Goal: Information Seeking & Learning: Check status

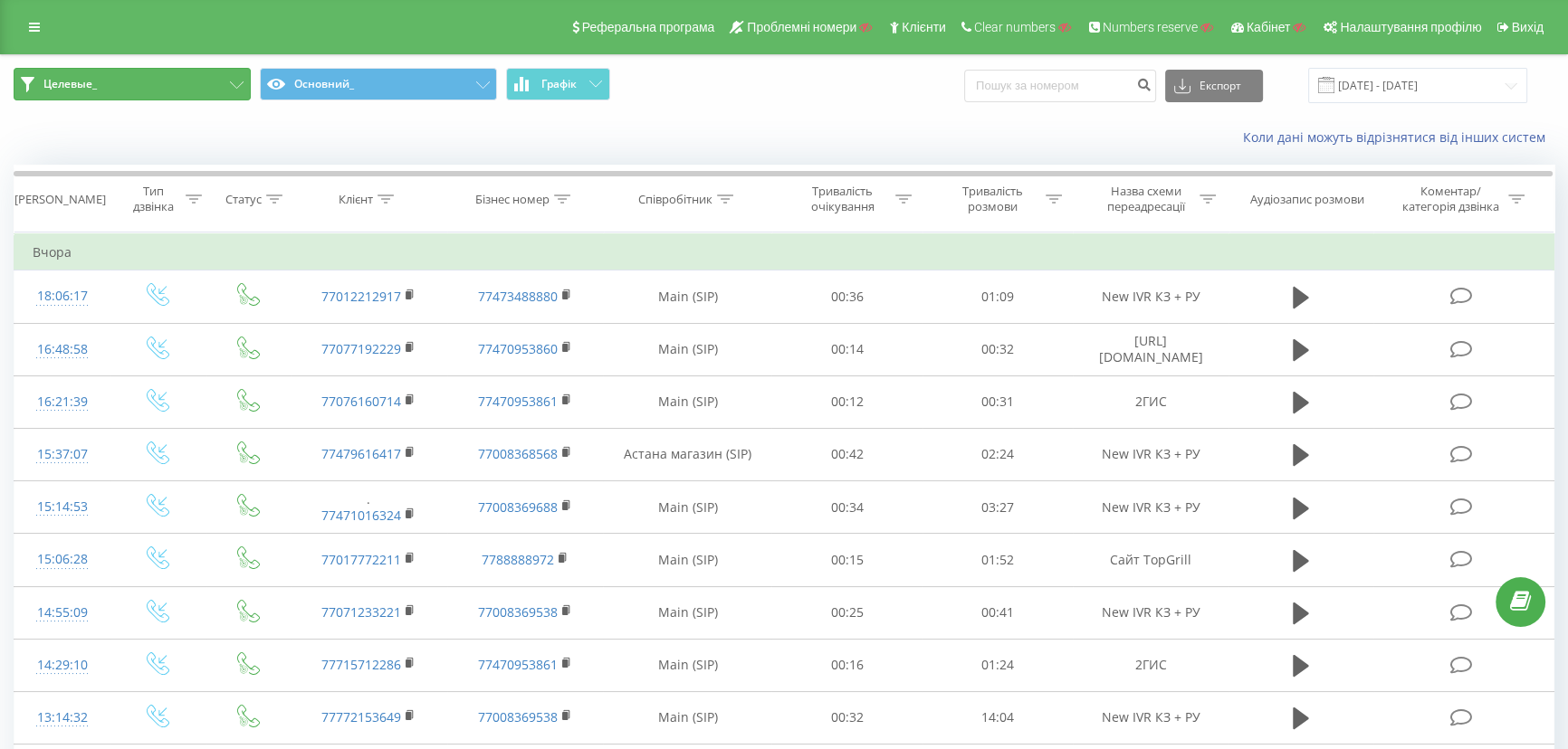
click at [173, 85] on button "Целевые_" at bounding box center [132, 84] width 238 height 33
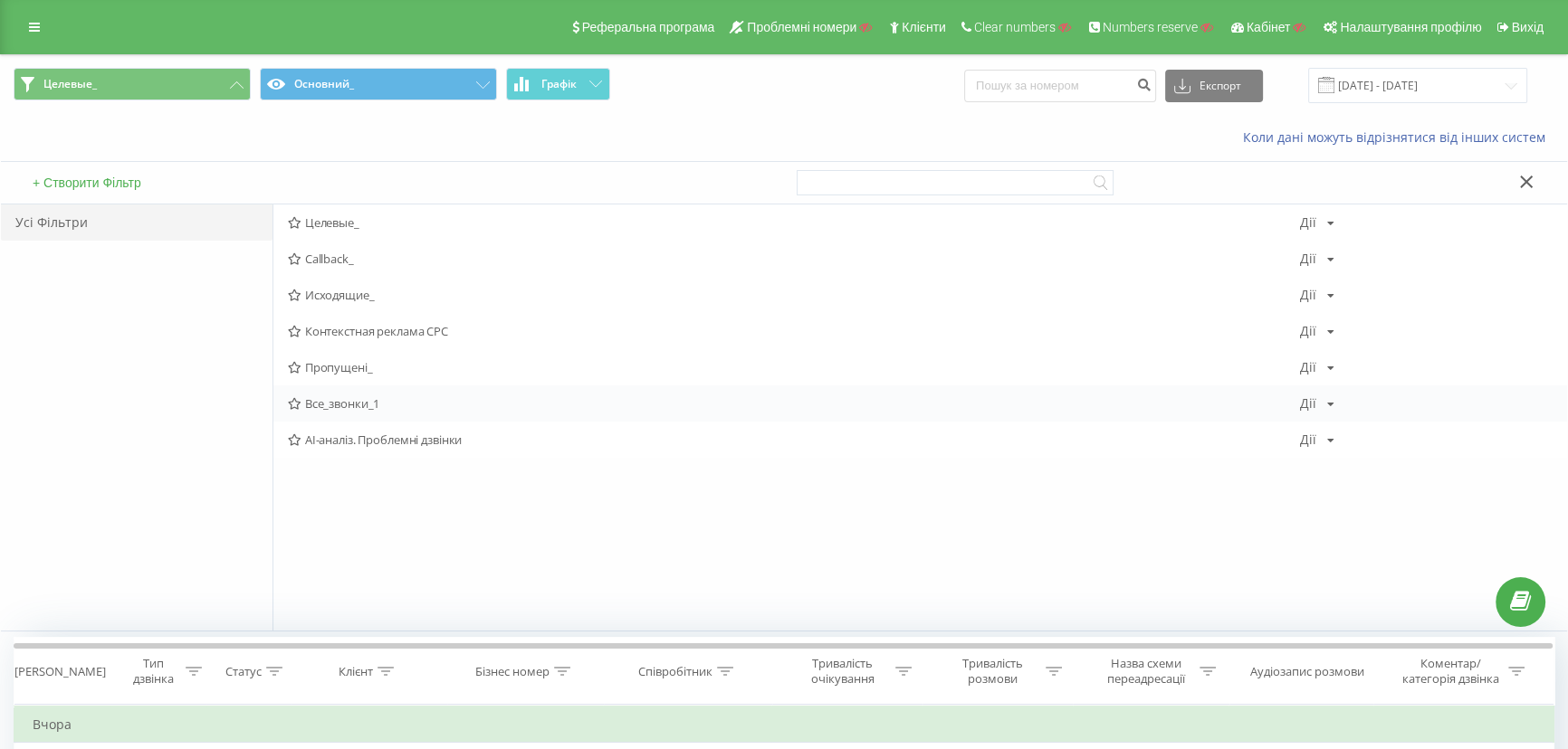
click at [327, 395] on div "Все_звонки_1 Дії Редагувати Копіювати Видалити За замовчуванням Поділитися" at bounding box center [920, 403] width 1293 height 36
click at [327, 398] on span "Все_звонки_1" at bounding box center [794, 403] width 1012 height 13
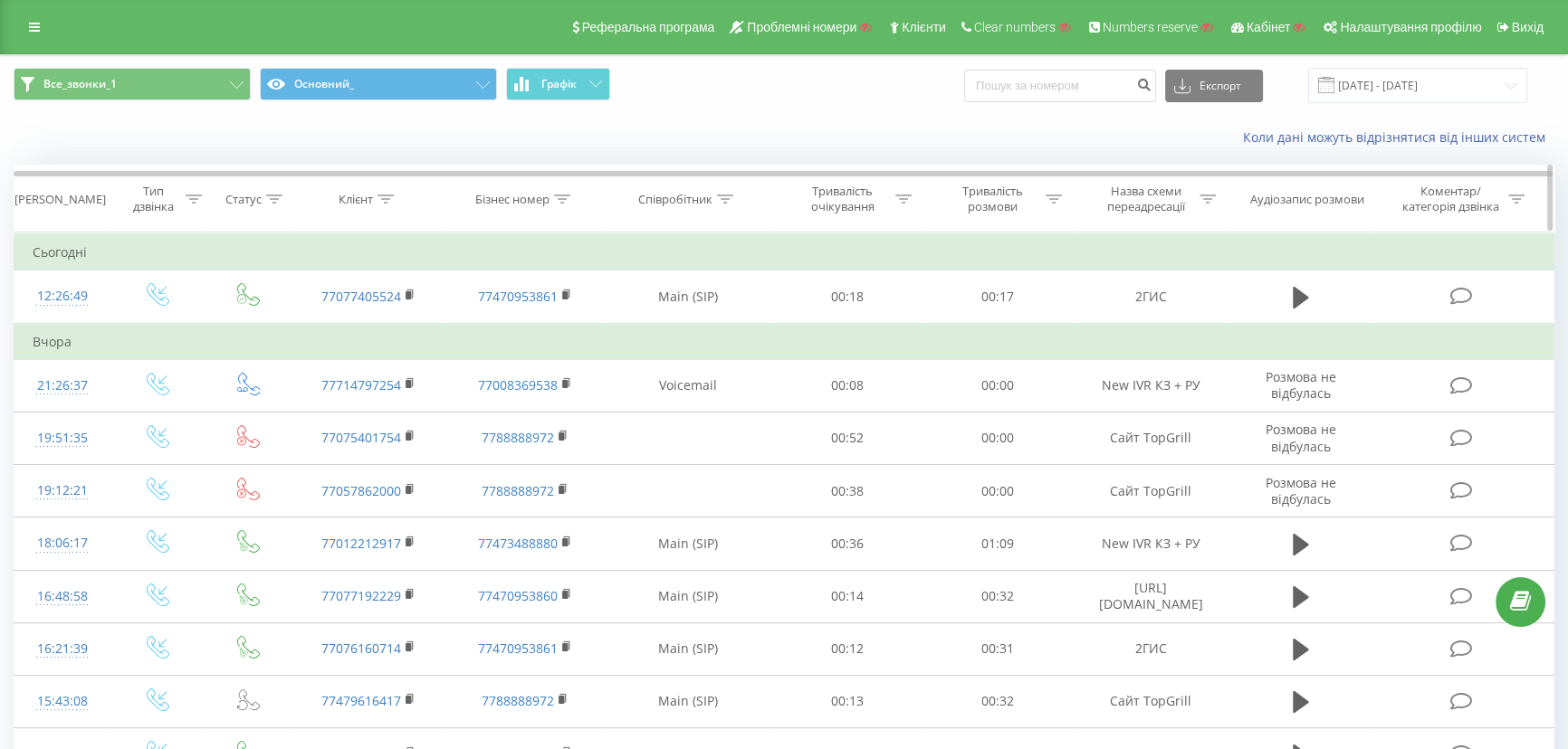
click at [388, 200] on icon at bounding box center [385, 199] width 16 height 9
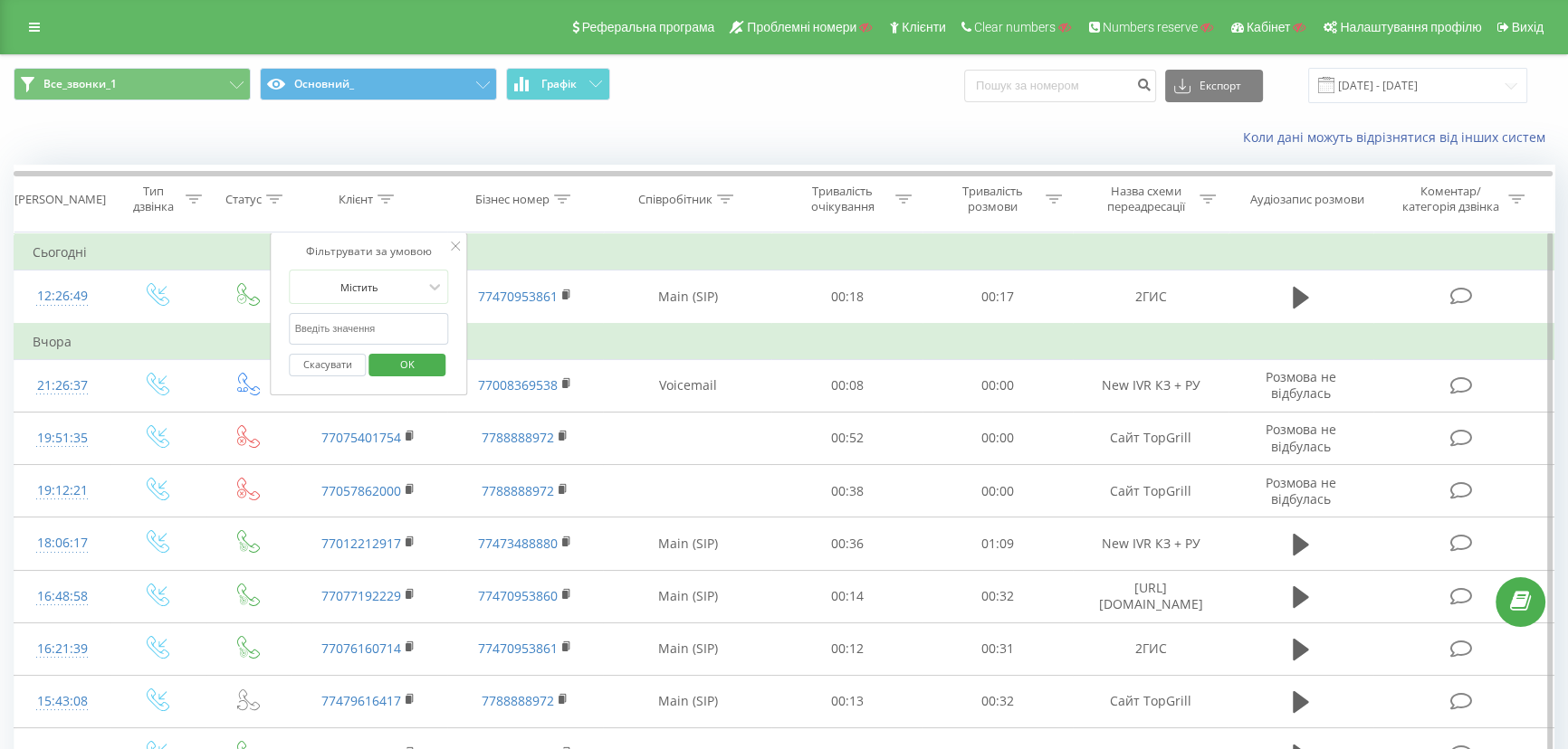
click at [334, 333] on input "text" at bounding box center [369, 329] width 159 height 32
paste input "77072185987"
type input "77072185987"
click at [402, 362] on span "OK" at bounding box center [407, 364] width 50 height 28
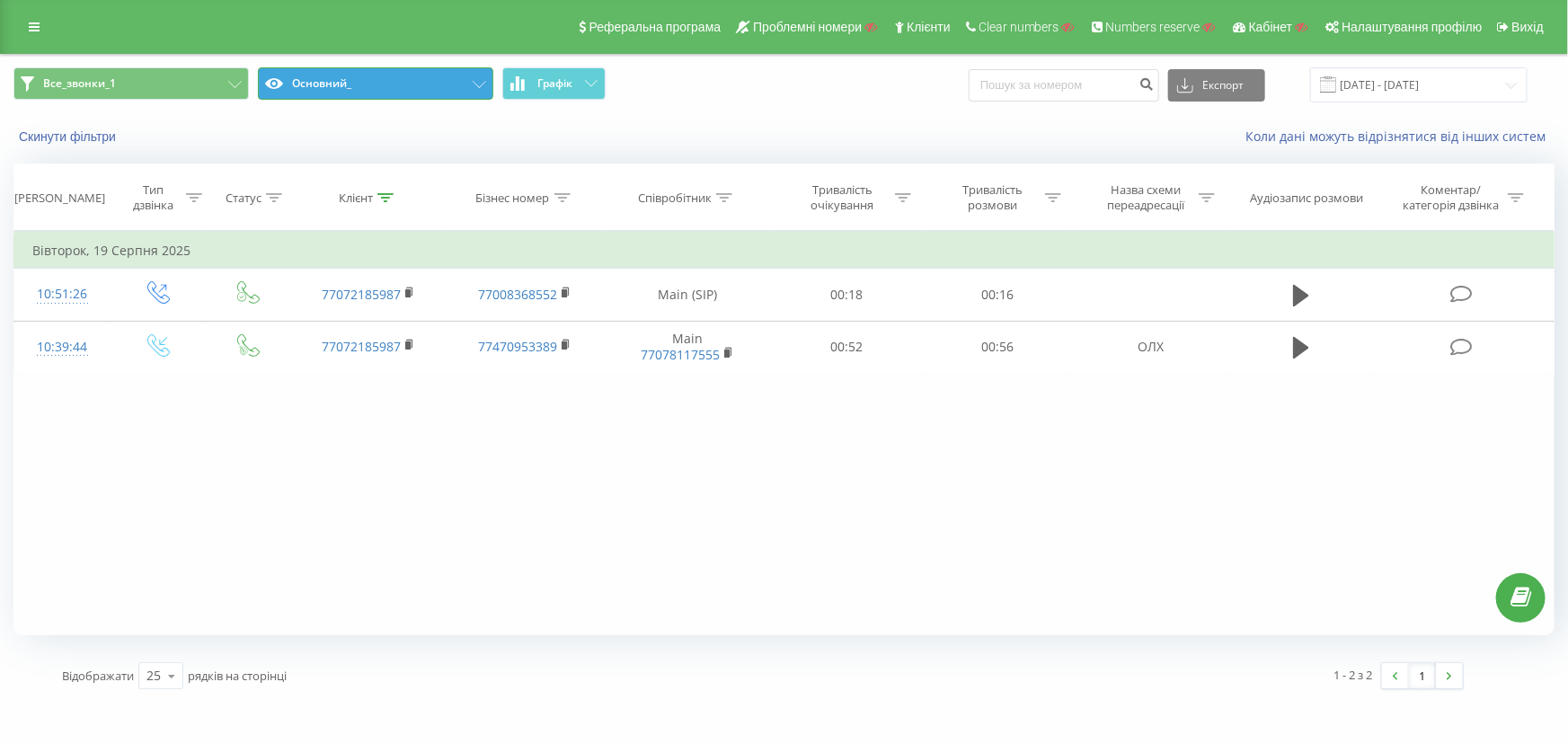
click at [362, 71] on button "Основний_" at bounding box center [376, 83] width 236 height 32
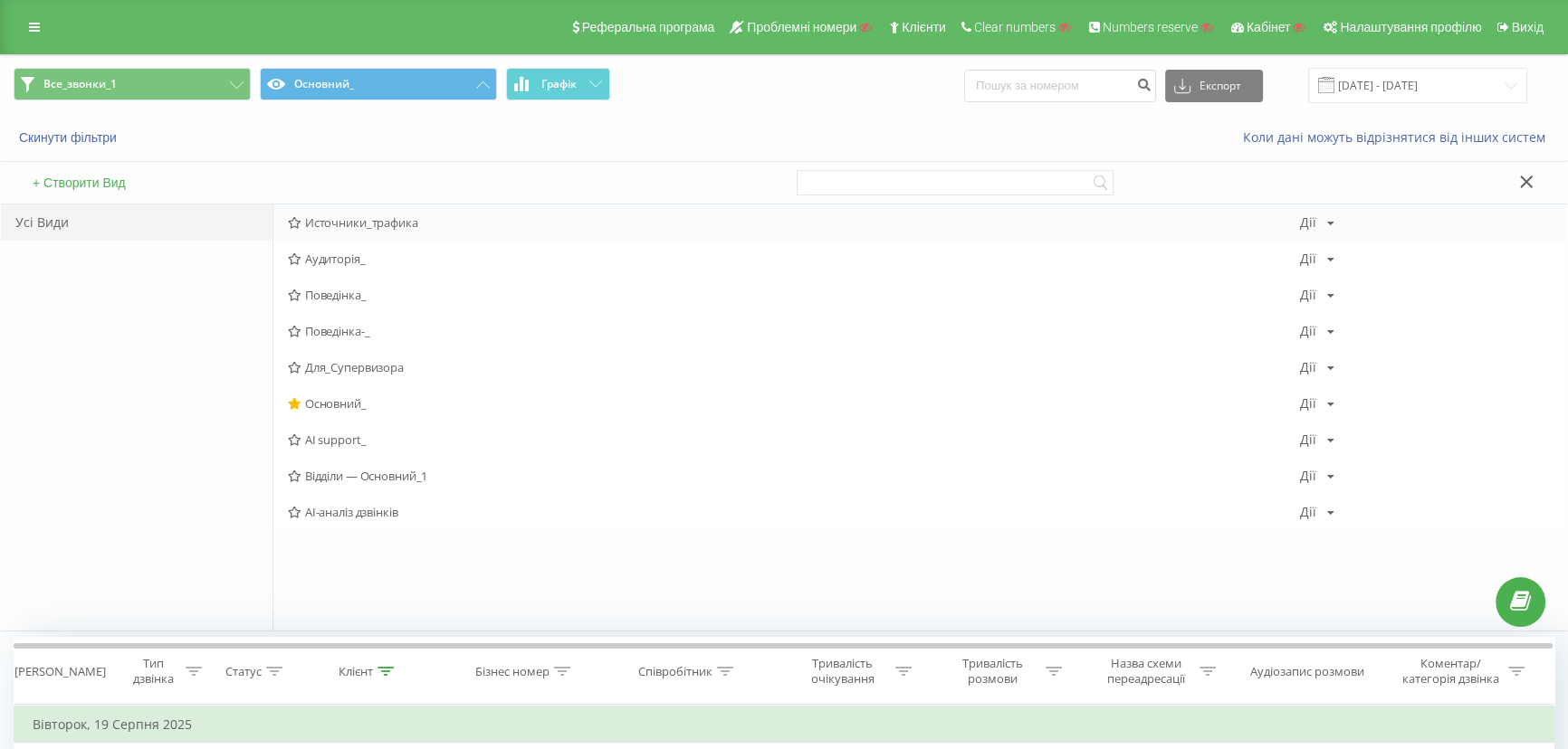
click at [364, 216] on span "Источники_трафика" at bounding box center [794, 223] width 1012 height 13
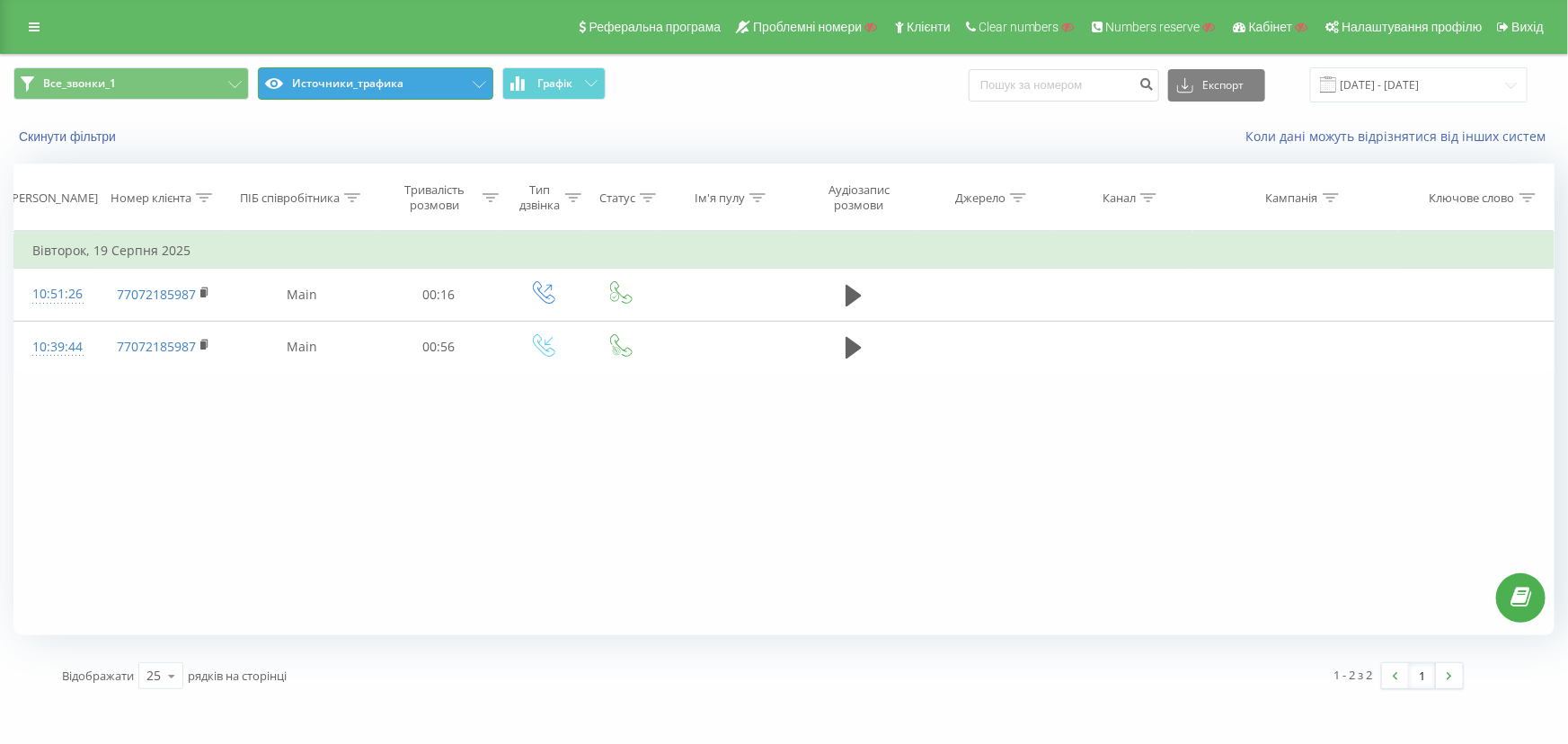
click at [396, 86] on button "Источники_трафика" at bounding box center [376, 83] width 236 height 32
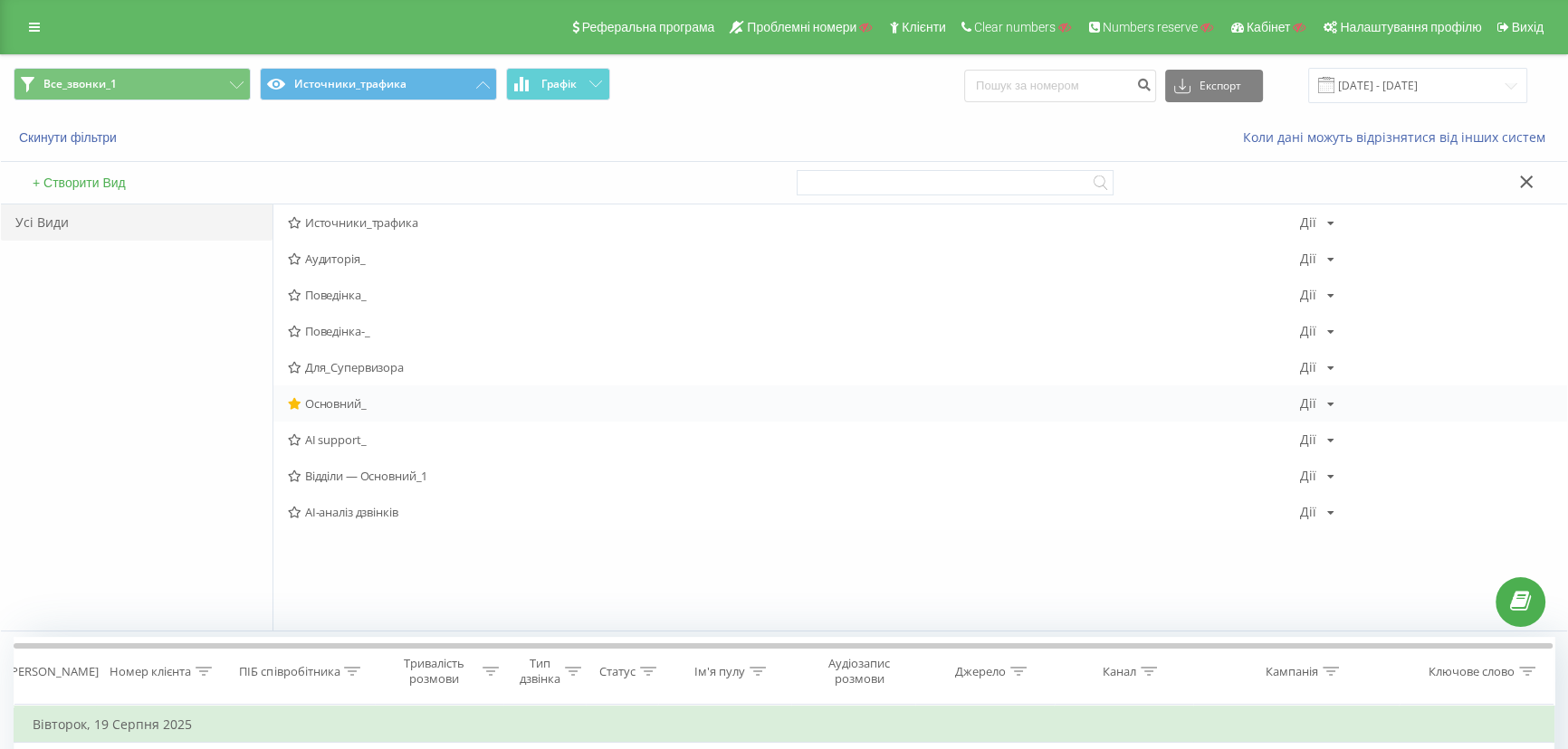
click at [325, 402] on span "Основний_" at bounding box center [794, 403] width 1012 height 13
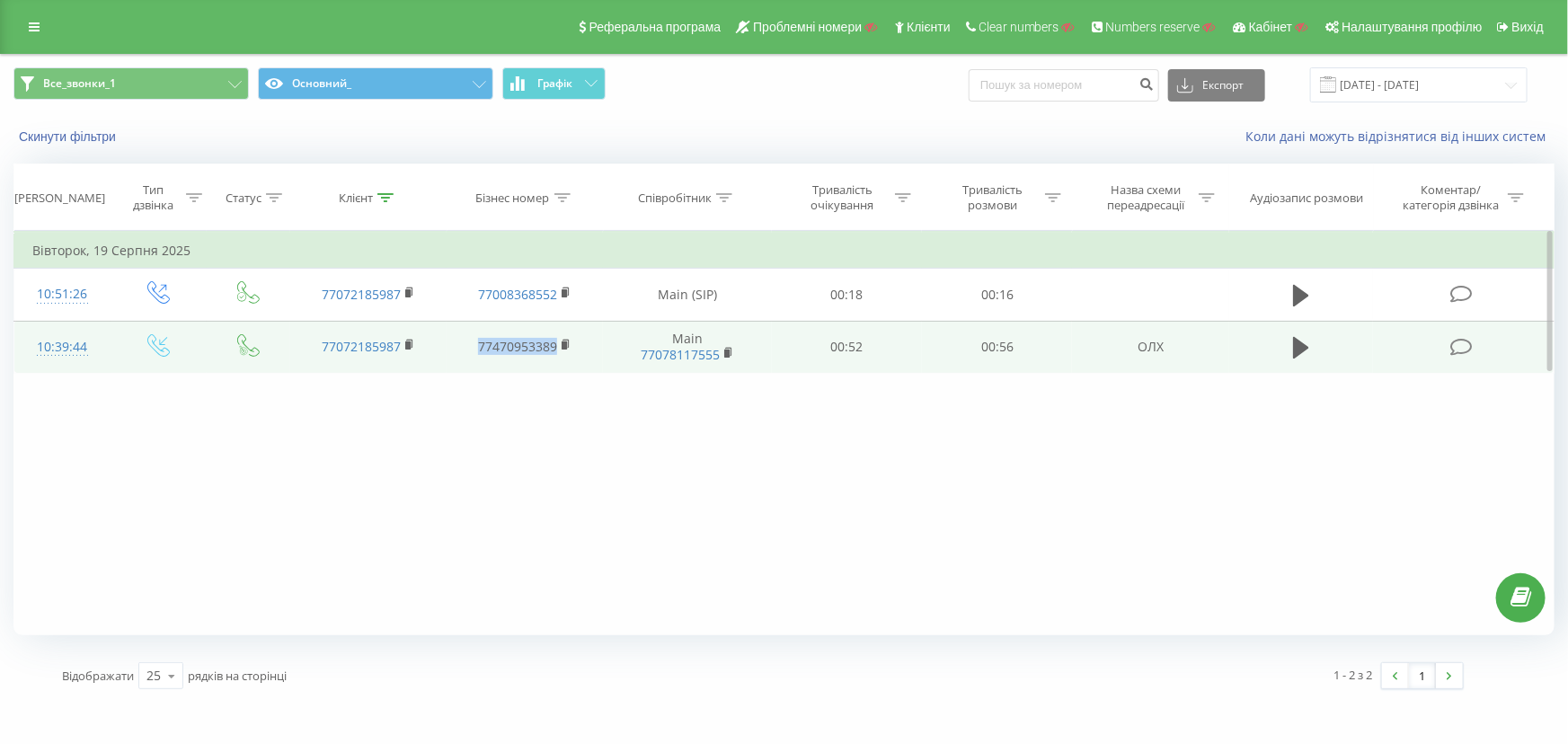
drag, startPoint x: 460, startPoint y: 346, endPoint x: 561, endPoint y: 348, distance: 101.0
click at [561, 348] on td "77470953389" at bounding box center [525, 347] width 156 height 52
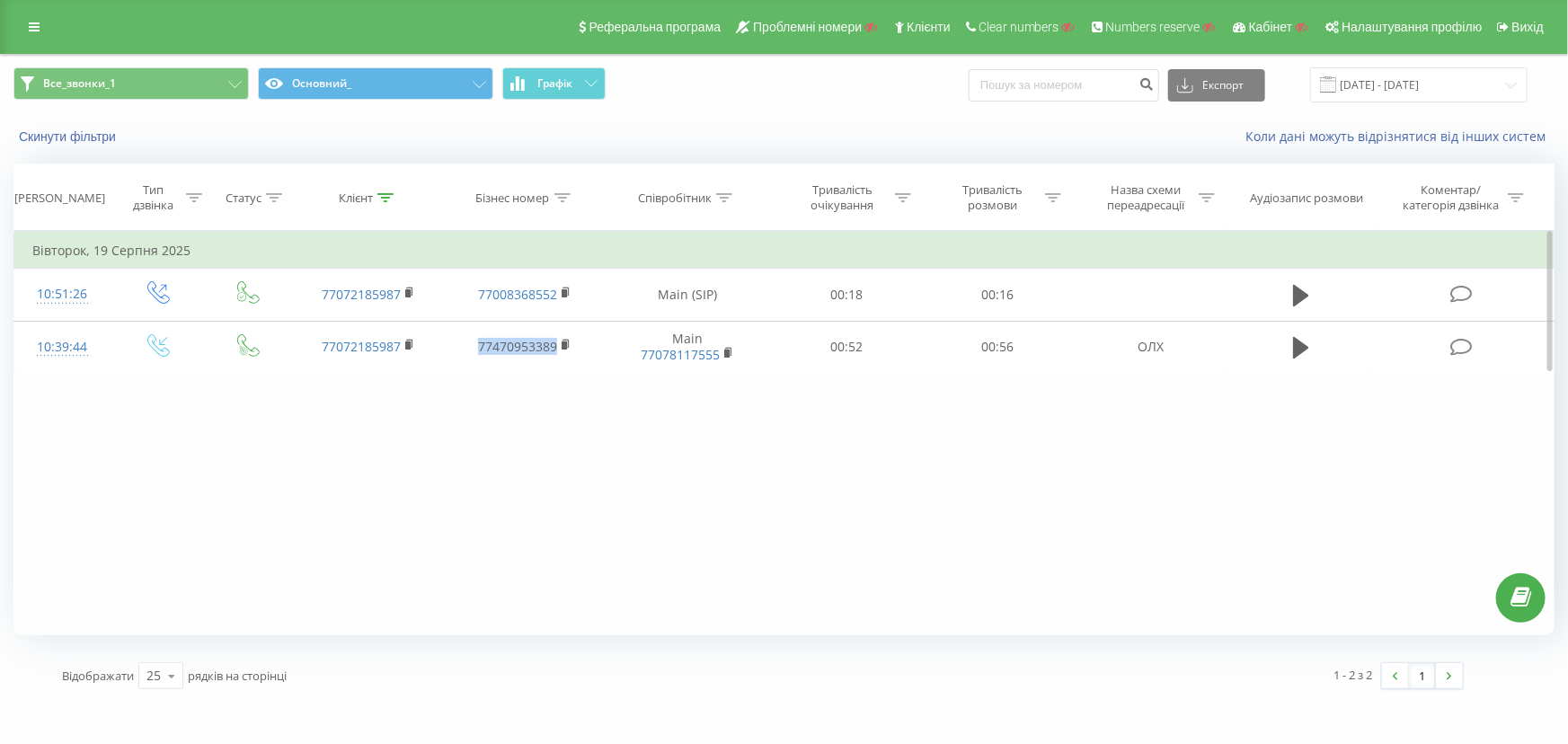
copy link "77470953389"
click at [33, 27] on icon at bounding box center [34, 27] width 11 height 13
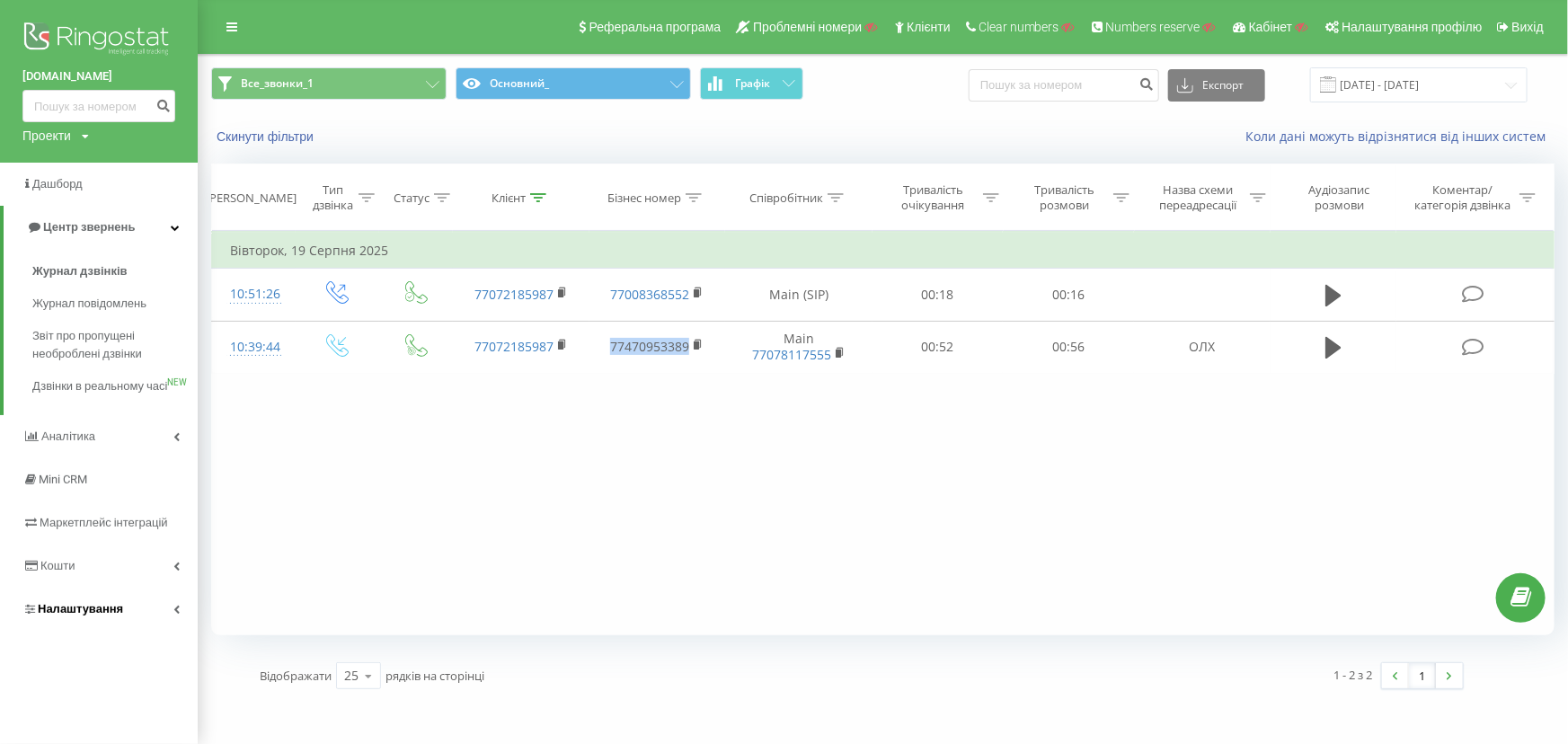
click at [56, 615] on span "Налаштування" at bounding box center [80, 609] width 85 height 14
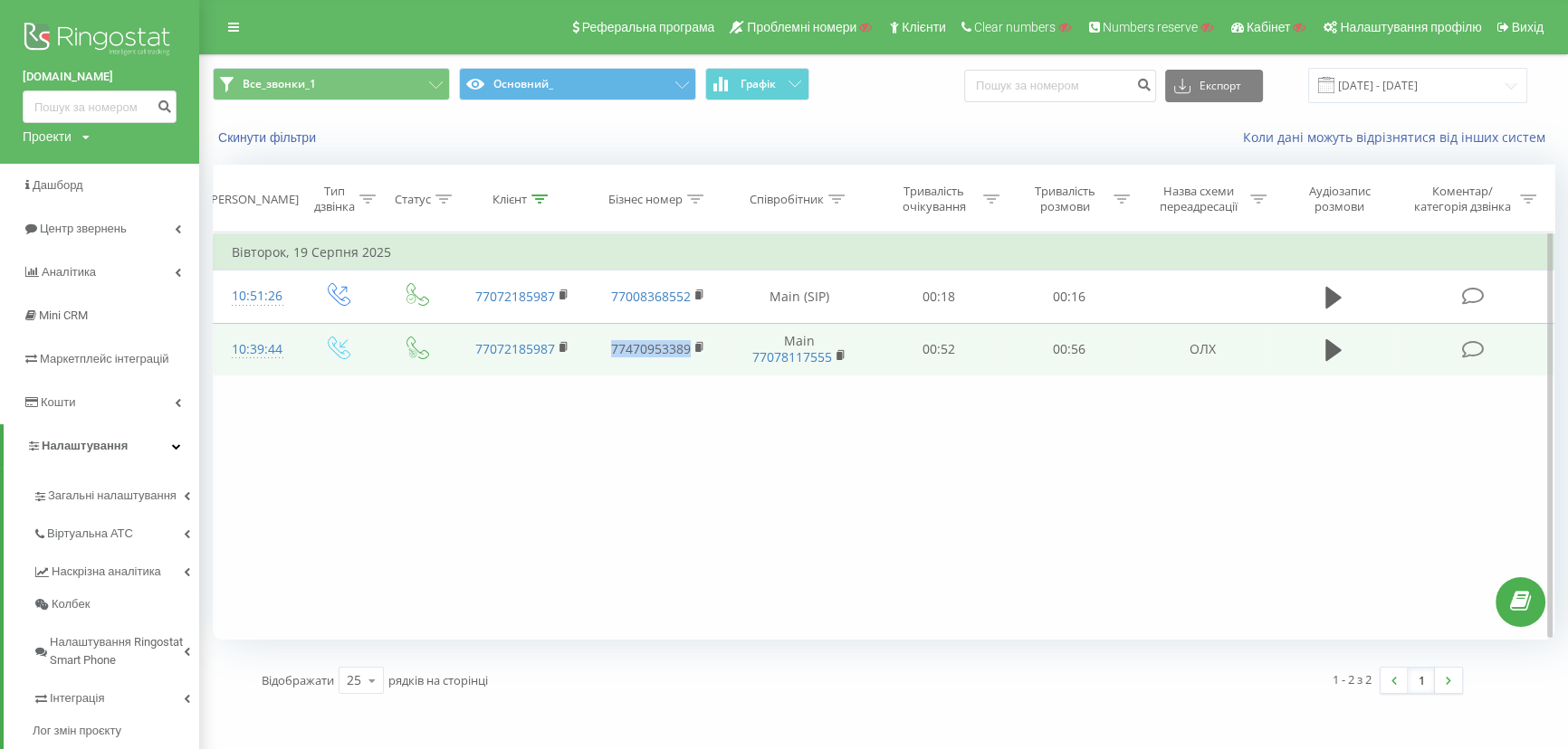
copy link "77470953389"
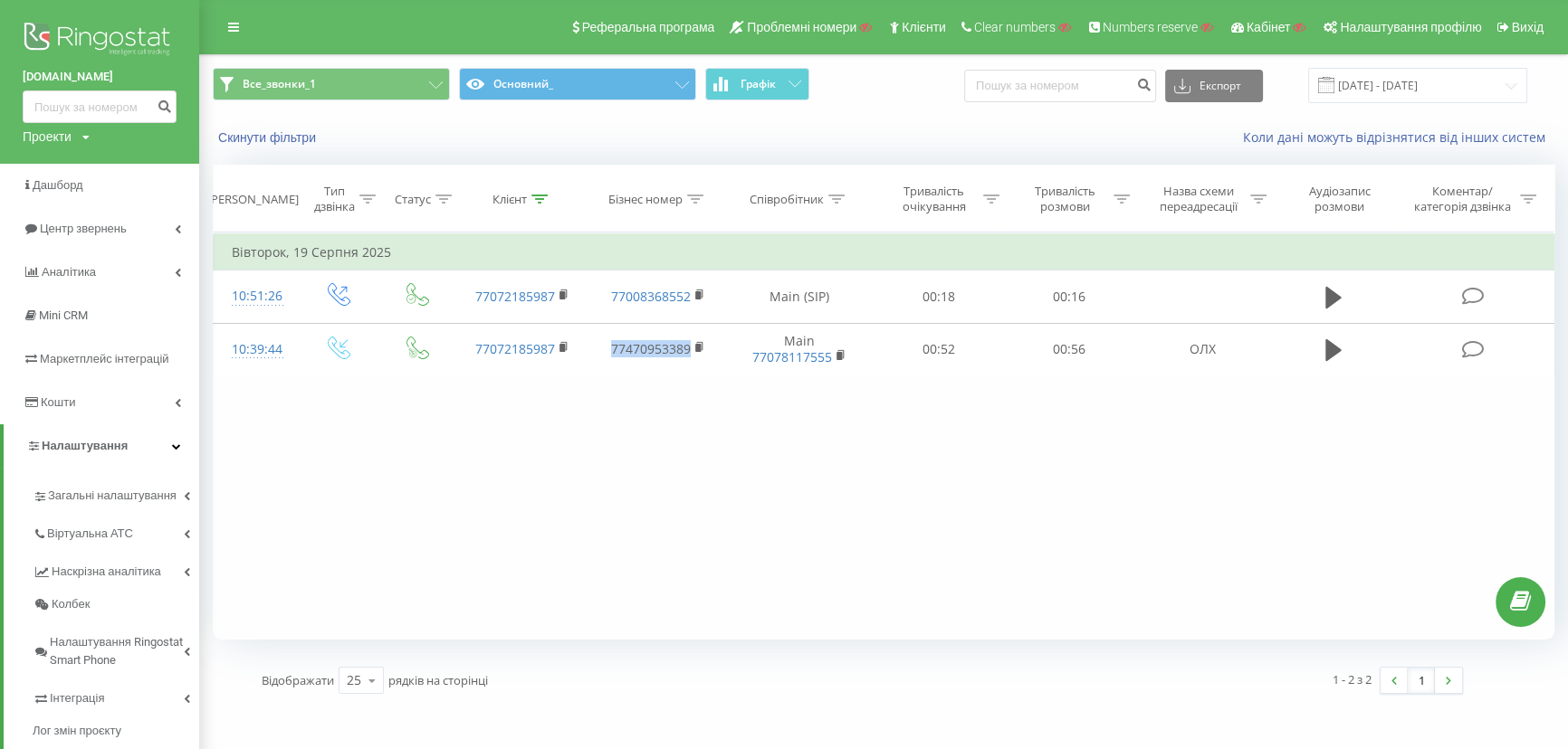
scroll to position [81, 0]
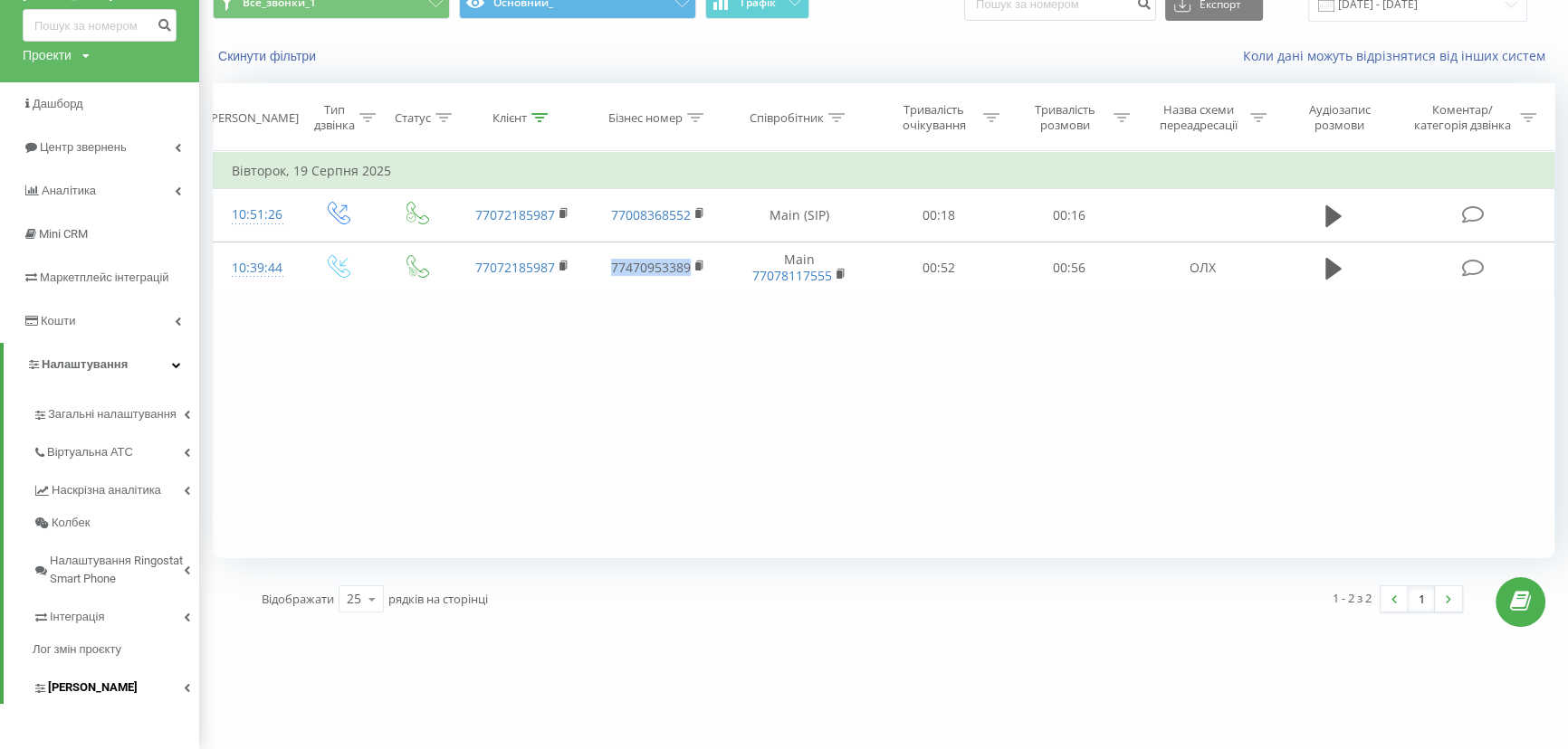
click at [98, 685] on span "[PERSON_NAME]" at bounding box center [92, 688] width 89 height 18
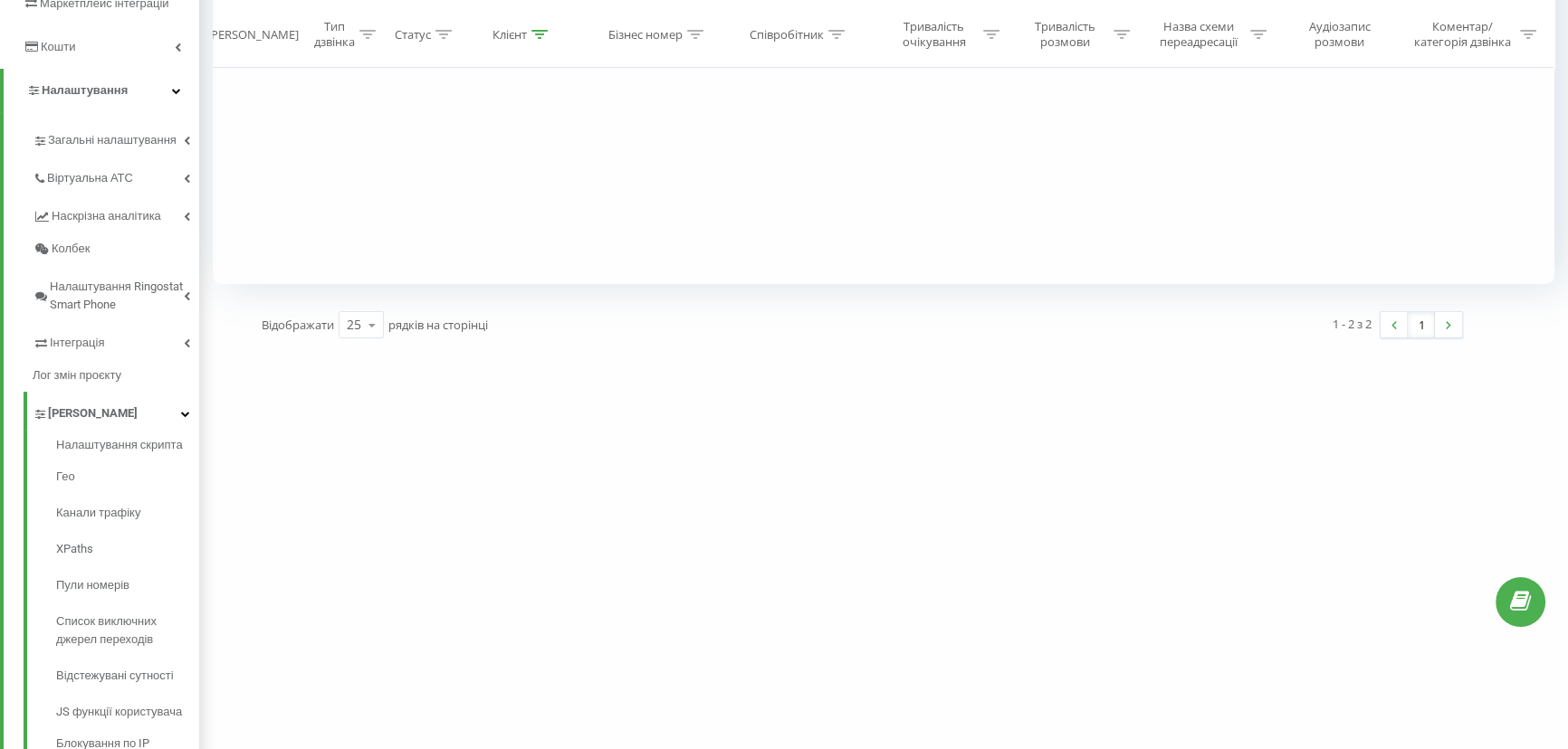
scroll to position [404, 0]
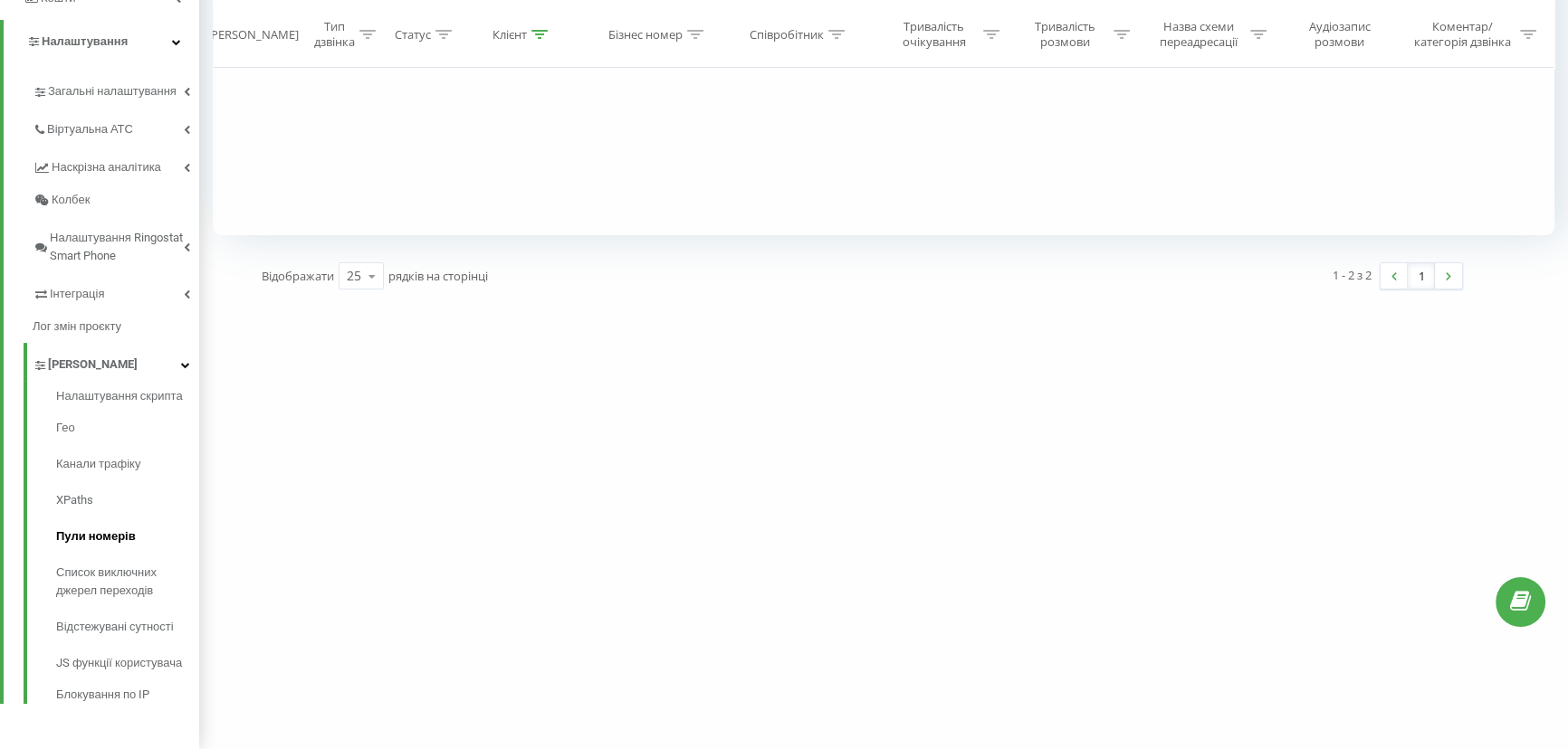
click at [90, 539] on span "Пули номерів" at bounding box center [95, 536] width 79 height 18
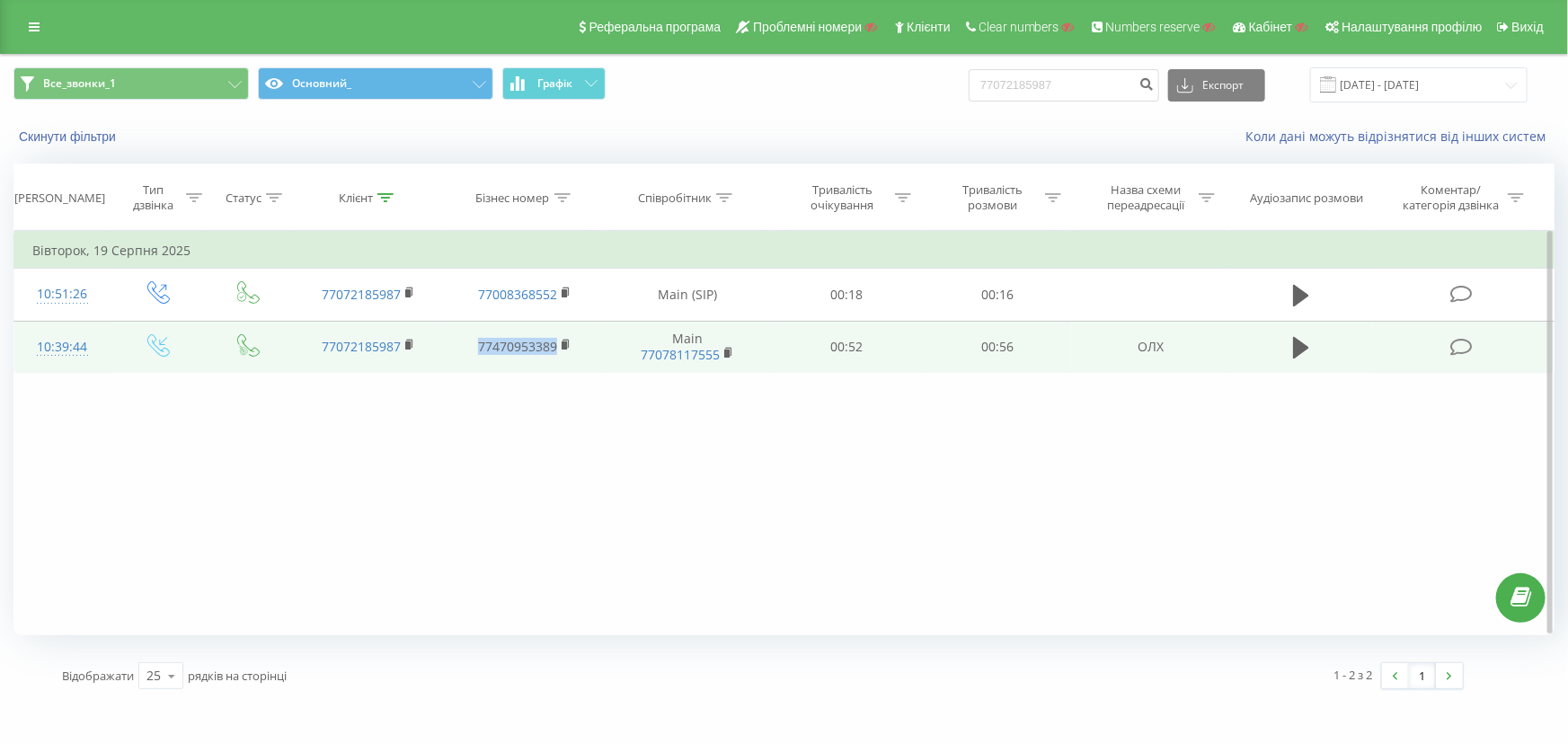
drag, startPoint x: 463, startPoint y: 343, endPoint x: 564, endPoint y: 357, distance: 102.0
click at [564, 357] on td "77470953389" at bounding box center [525, 347] width 156 height 52
copy link "77470953389"
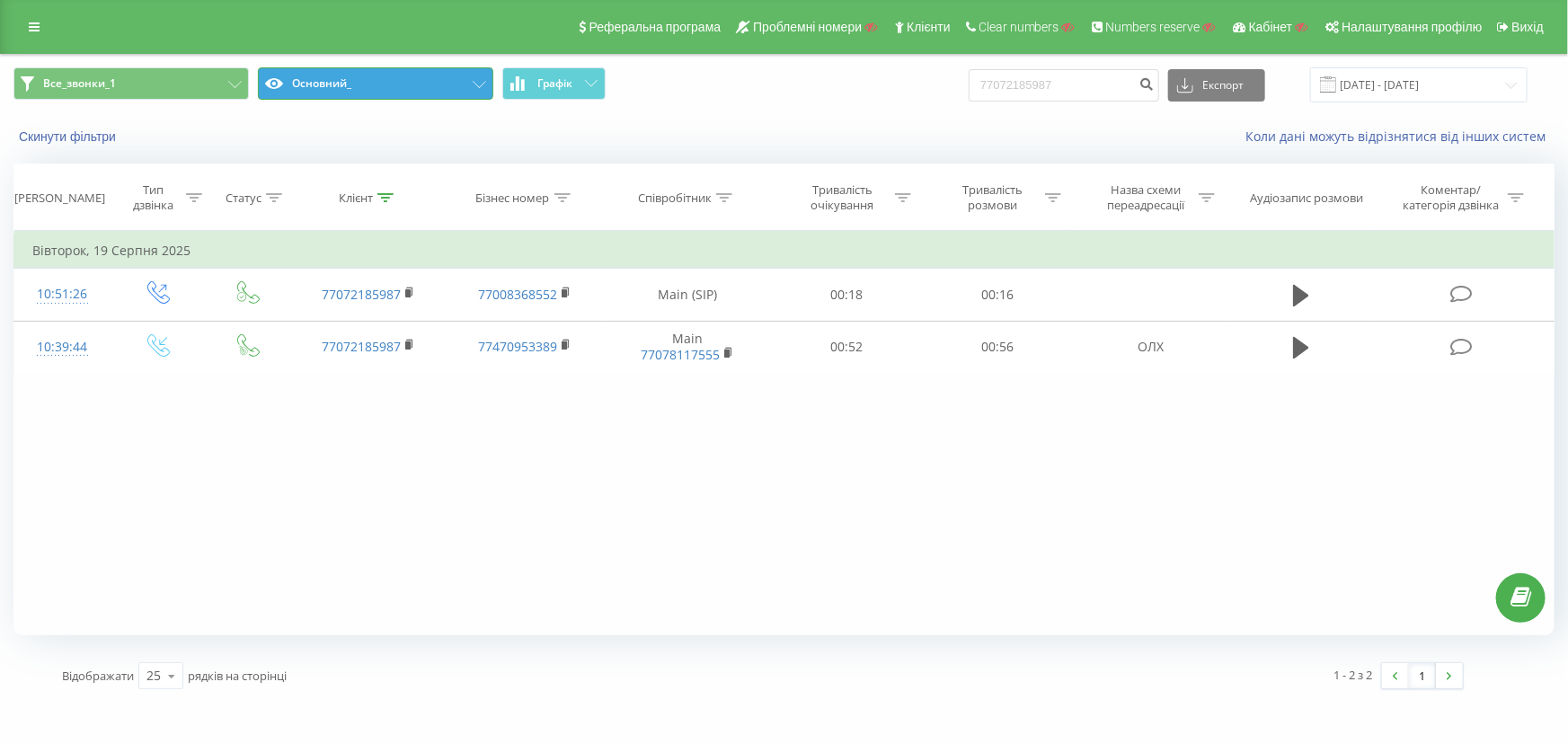
click at [369, 85] on button "Основний_" at bounding box center [376, 83] width 236 height 32
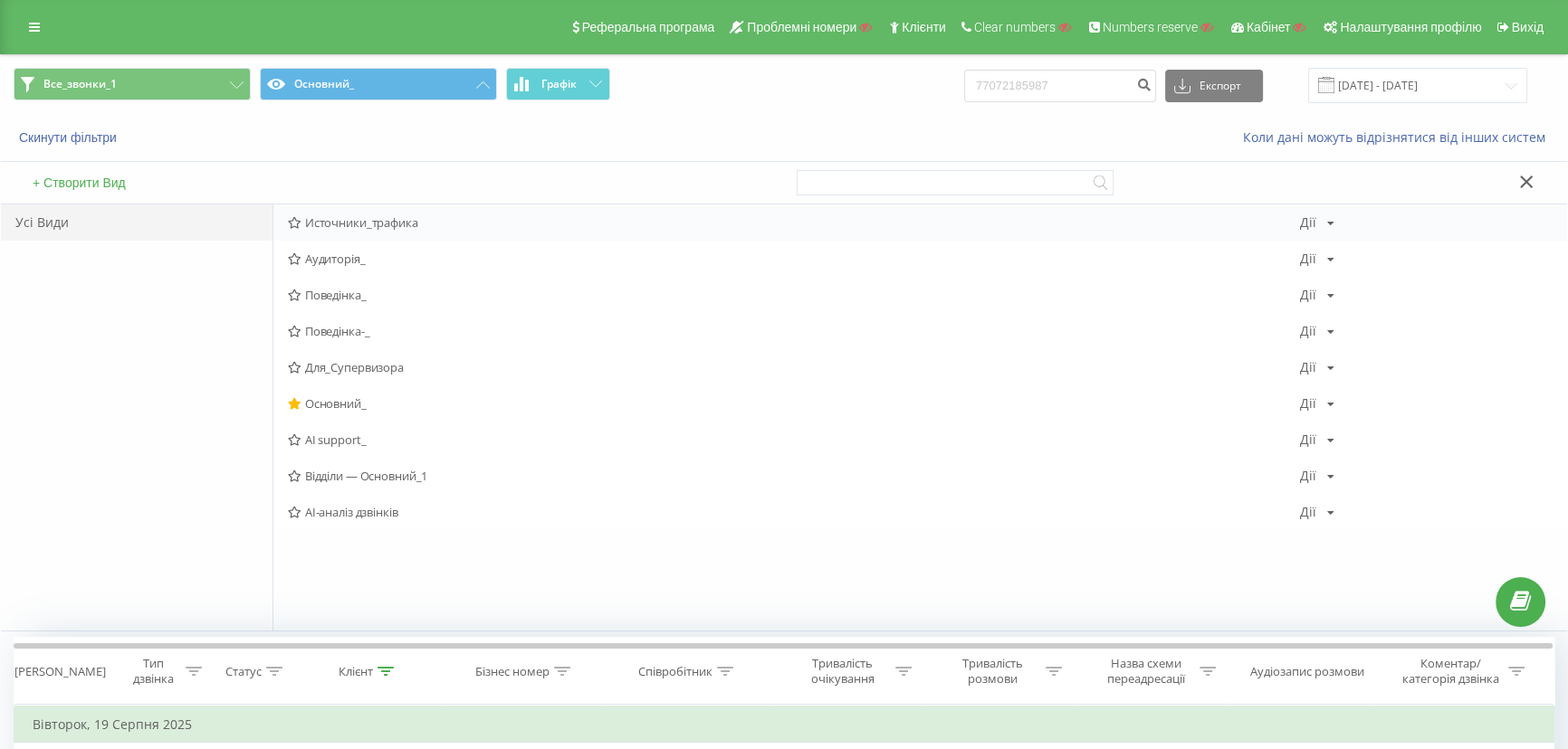
click at [388, 220] on span "Источники_трафика" at bounding box center [794, 223] width 1012 height 13
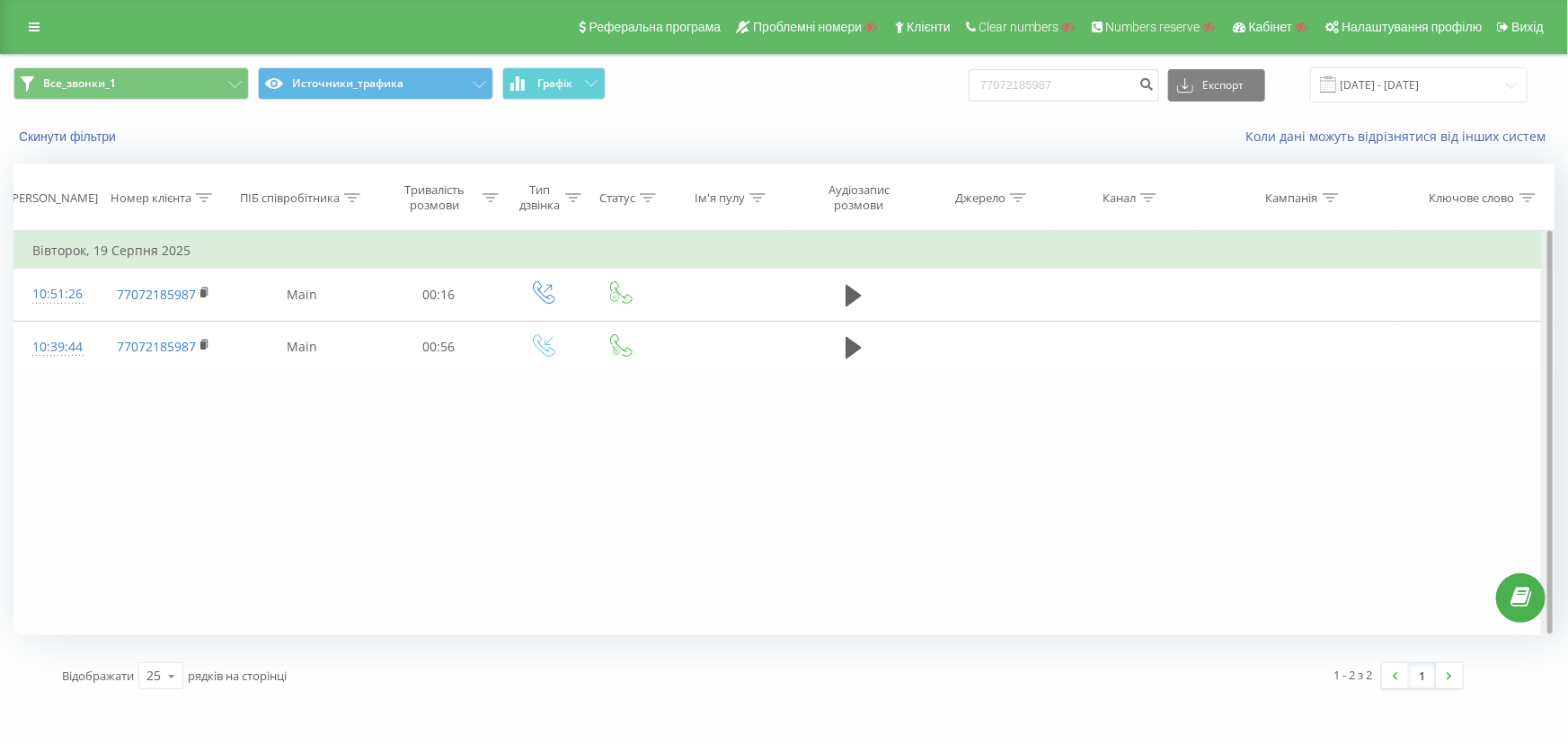
drag, startPoint x: 1548, startPoint y: 341, endPoint x: 1541, endPoint y: 390, distance: 49.5
click at [1541, 390] on div at bounding box center [1548, 433] width 14 height 403
click at [196, 200] on icon at bounding box center [204, 198] width 16 height 9
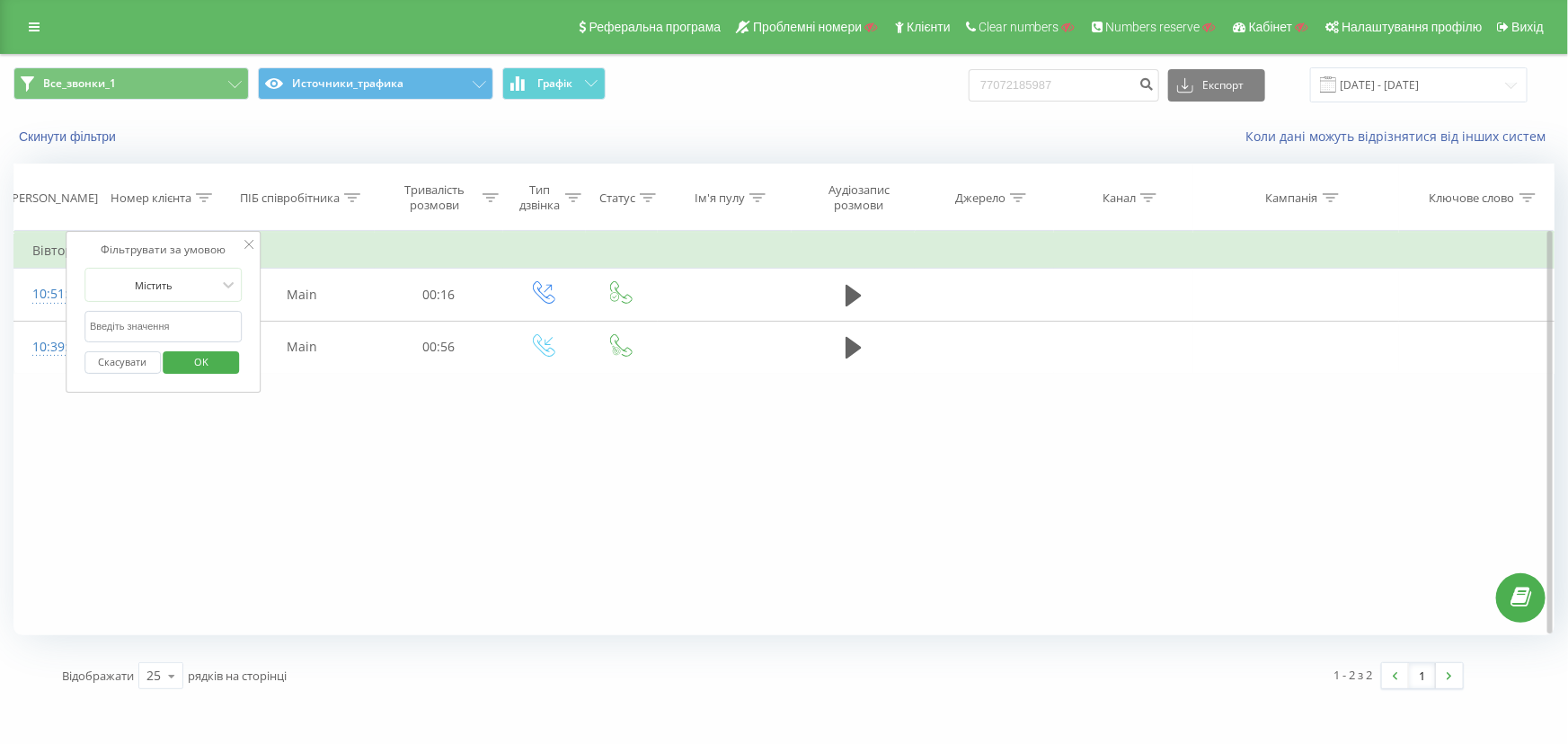
click at [147, 330] on input "text" at bounding box center [163, 327] width 158 height 31
type input "178"
click button "OK" at bounding box center [202, 363] width 77 height 22
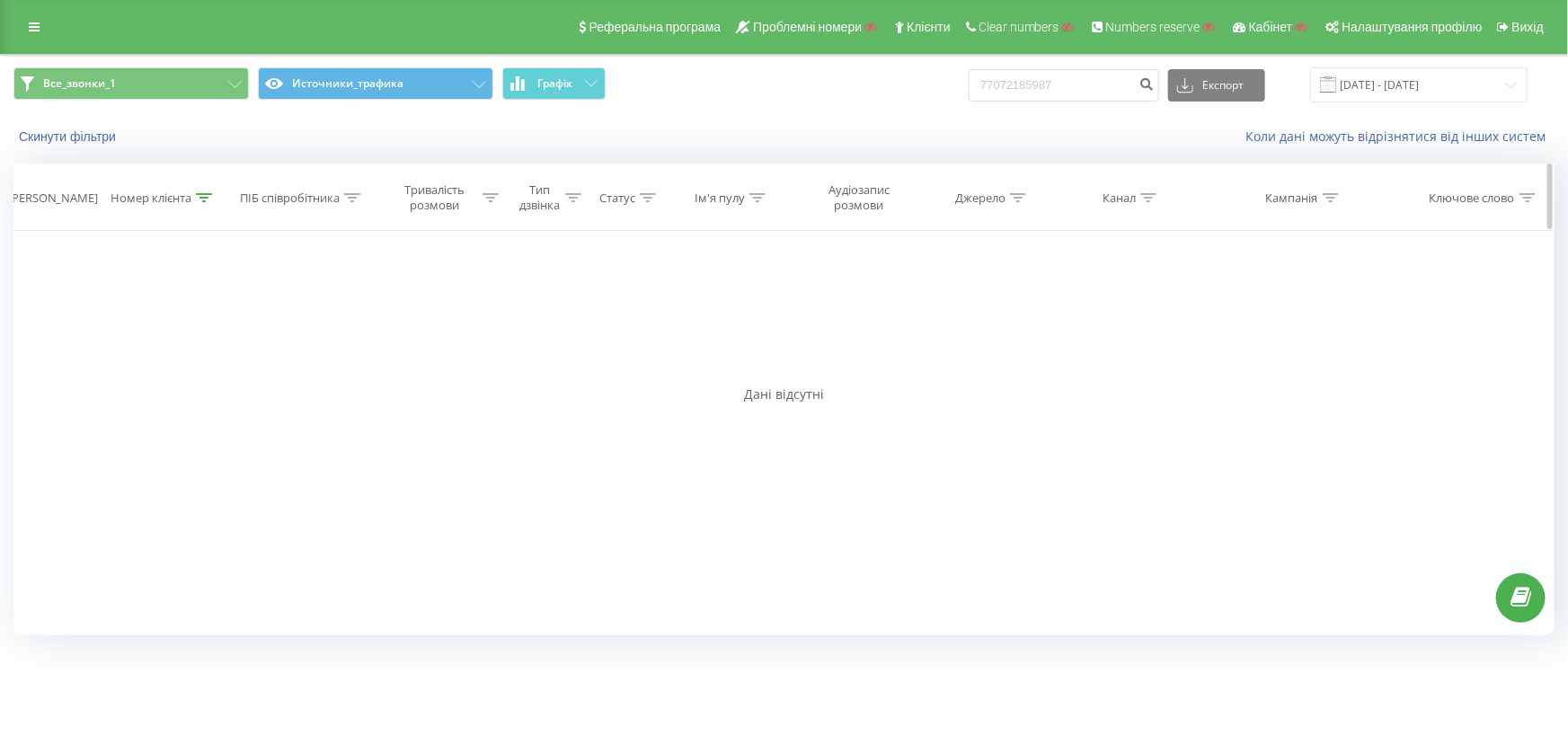
click at [188, 197] on div "Номер клієнта" at bounding box center [150, 198] width 80 height 16
click at [117, 360] on button "Скасувати" at bounding box center [122, 363] width 77 height 22
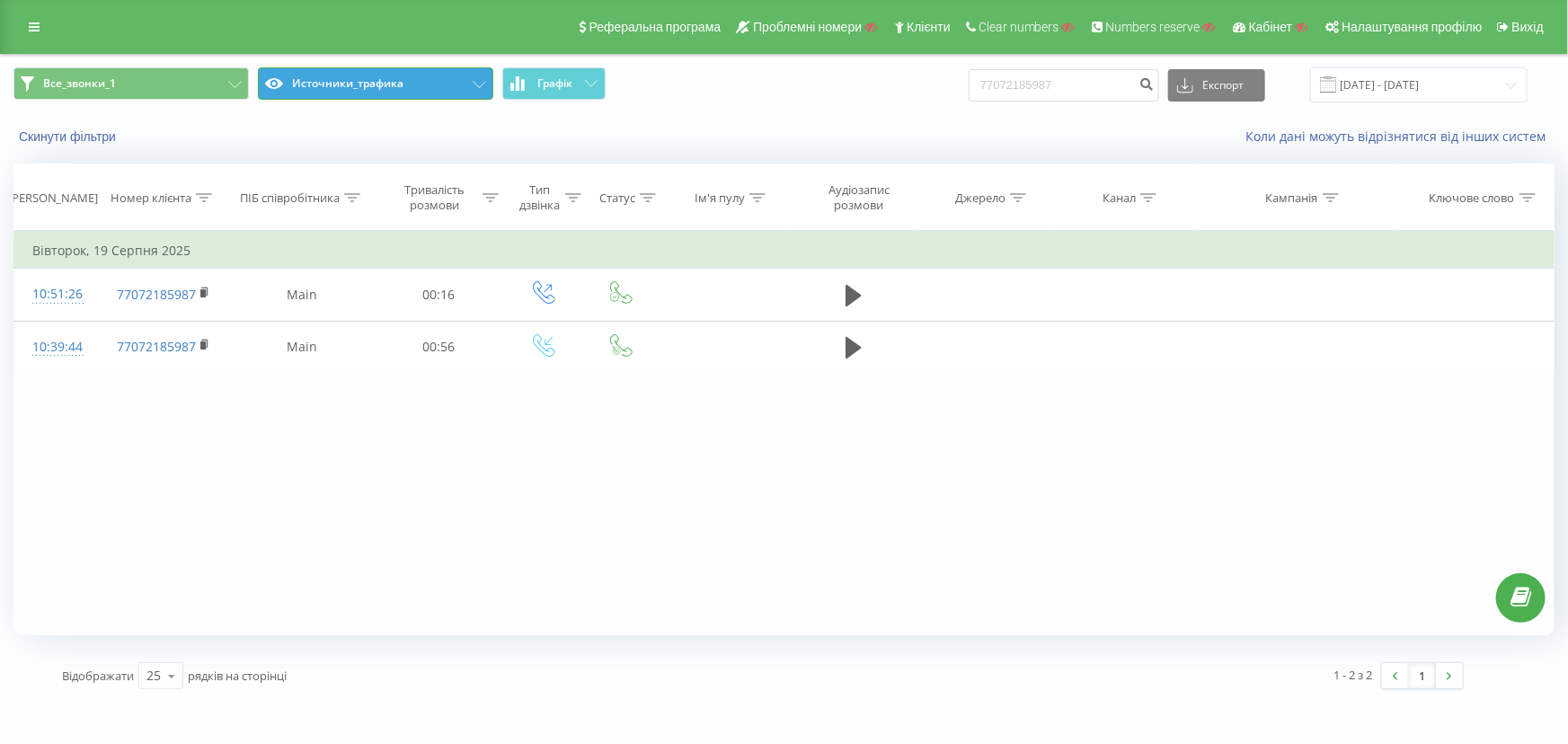
click at [340, 82] on button "Источники_трафика" at bounding box center [376, 83] width 236 height 32
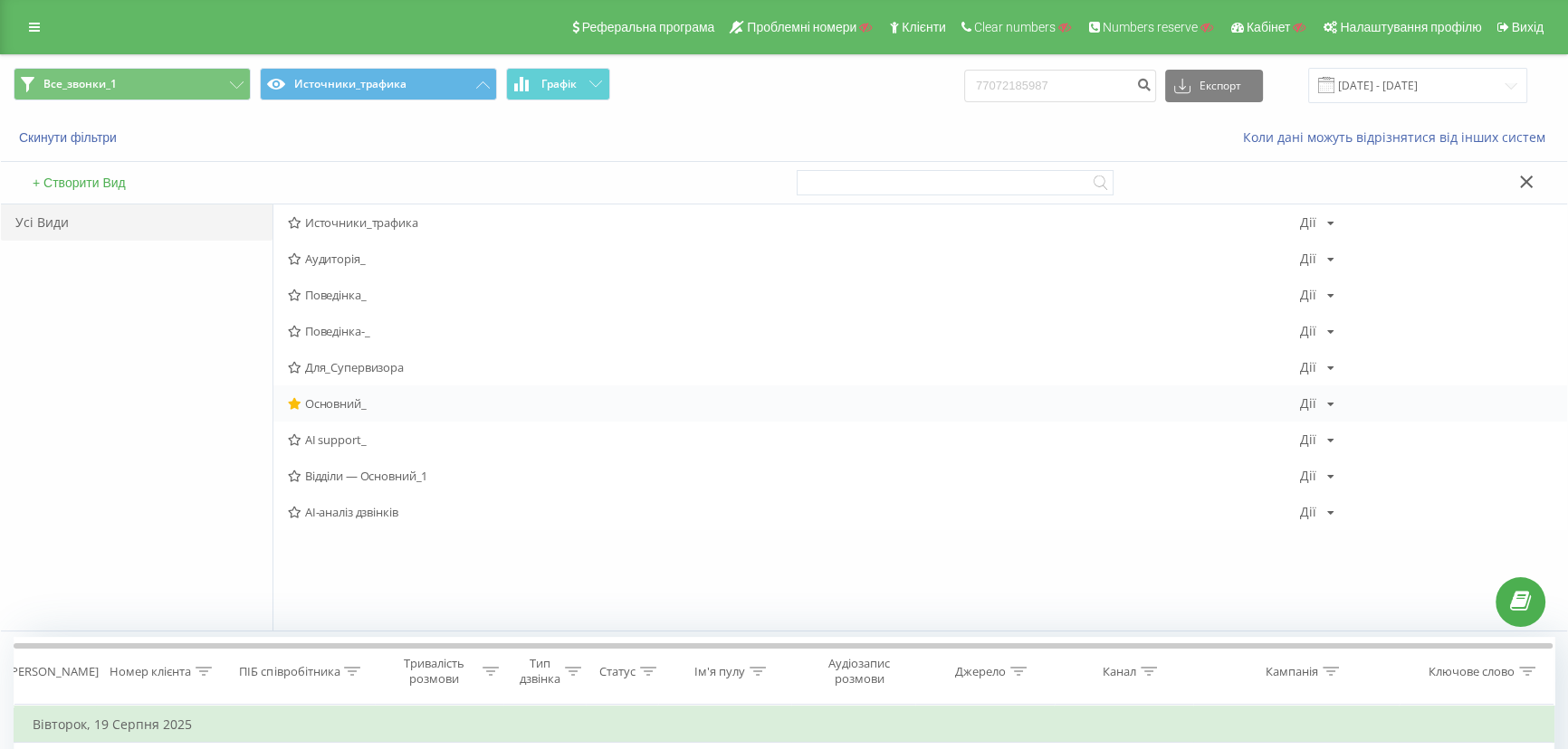
click at [332, 404] on span "Основний_" at bounding box center [794, 403] width 1012 height 13
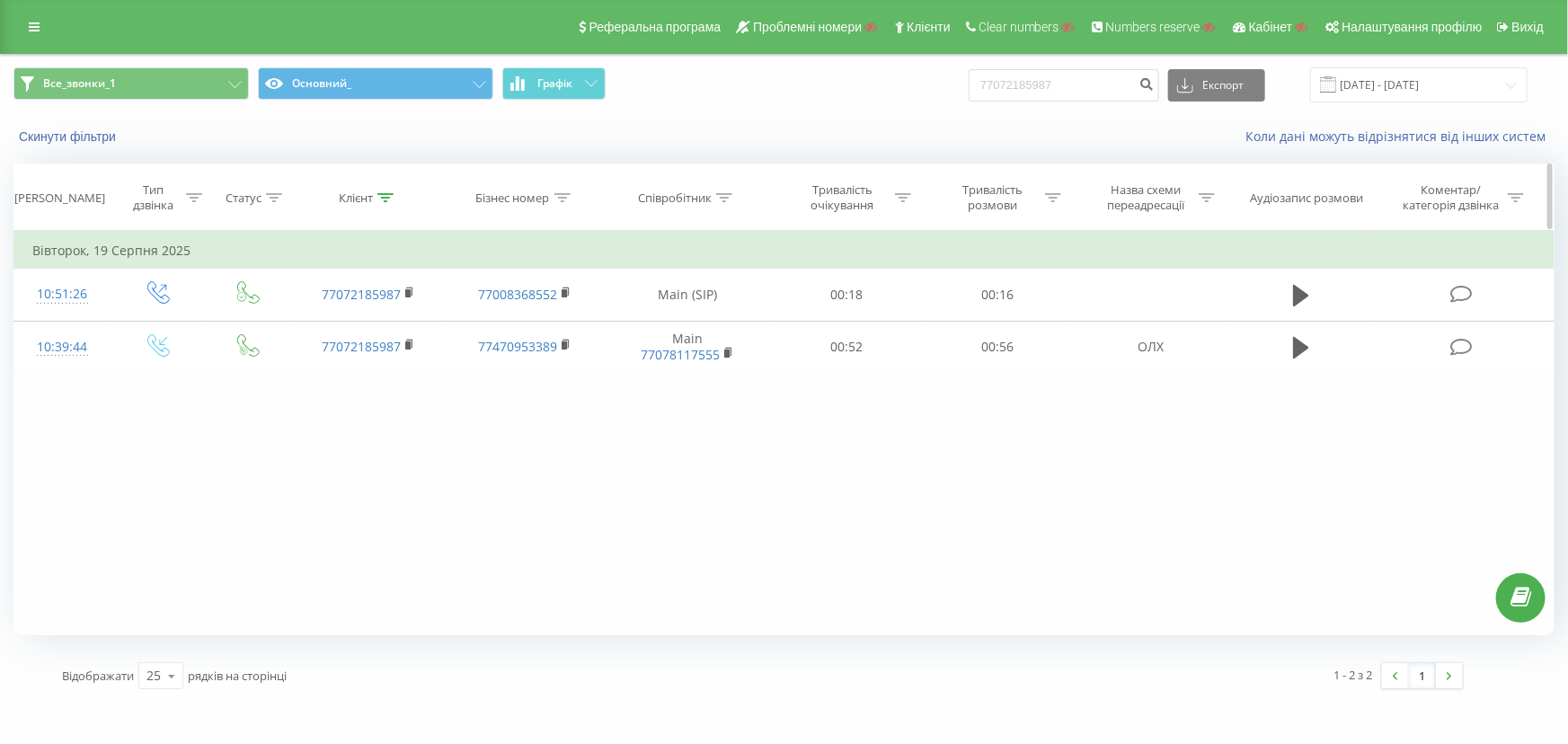
click at [378, 194] on icon at bounding box center [385, 198] width 16 height 9
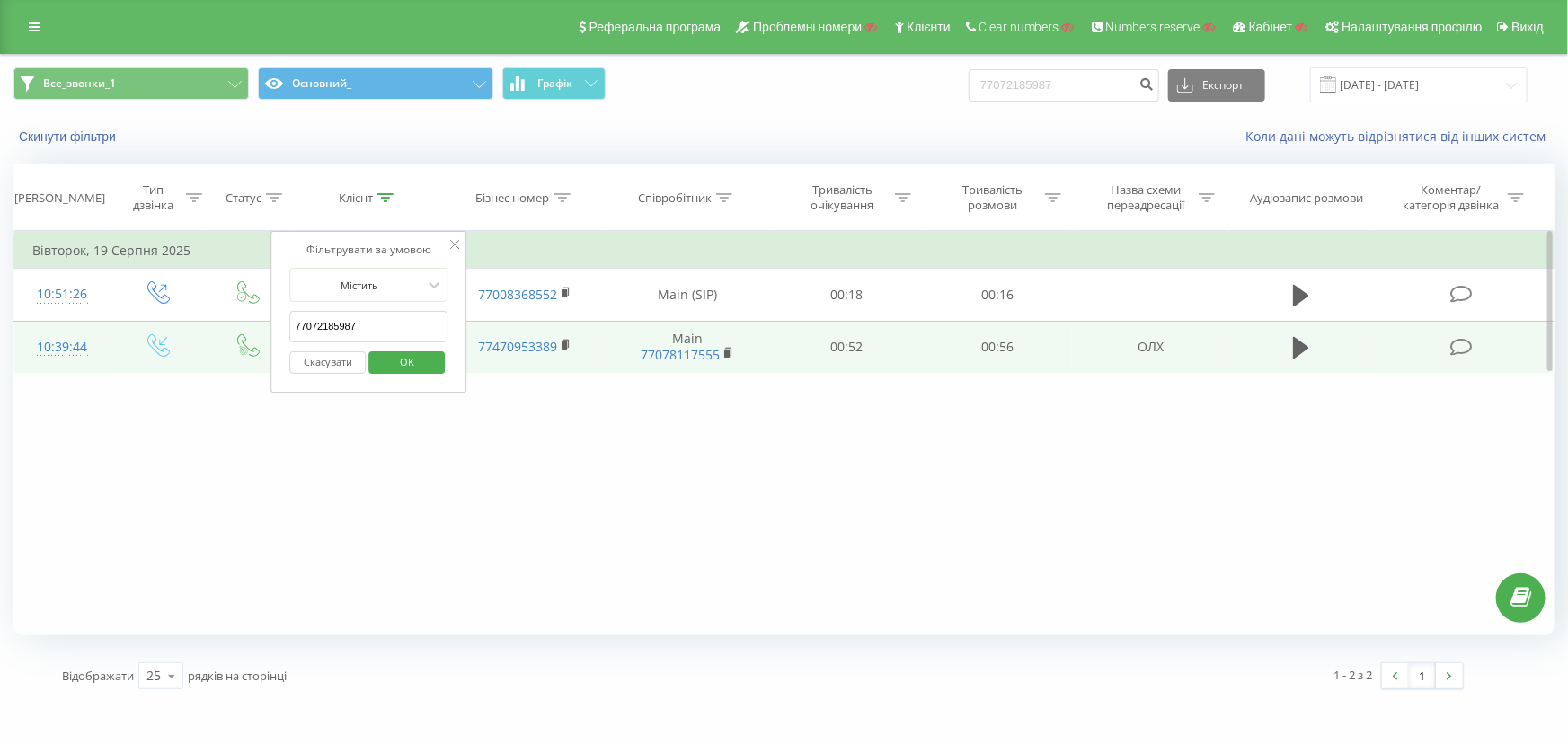
drag, startPoint x: 362, startPoint y: 321, endPoint x: 184, endPoint y: 321, distance: 178.0
click at [184, 321] on table "Фільтрувати за умовою Дорівнює Введіть значення Скасувати OK Фільтрувати за умо…" at bounding box center [784, 303] width 1541 height 143
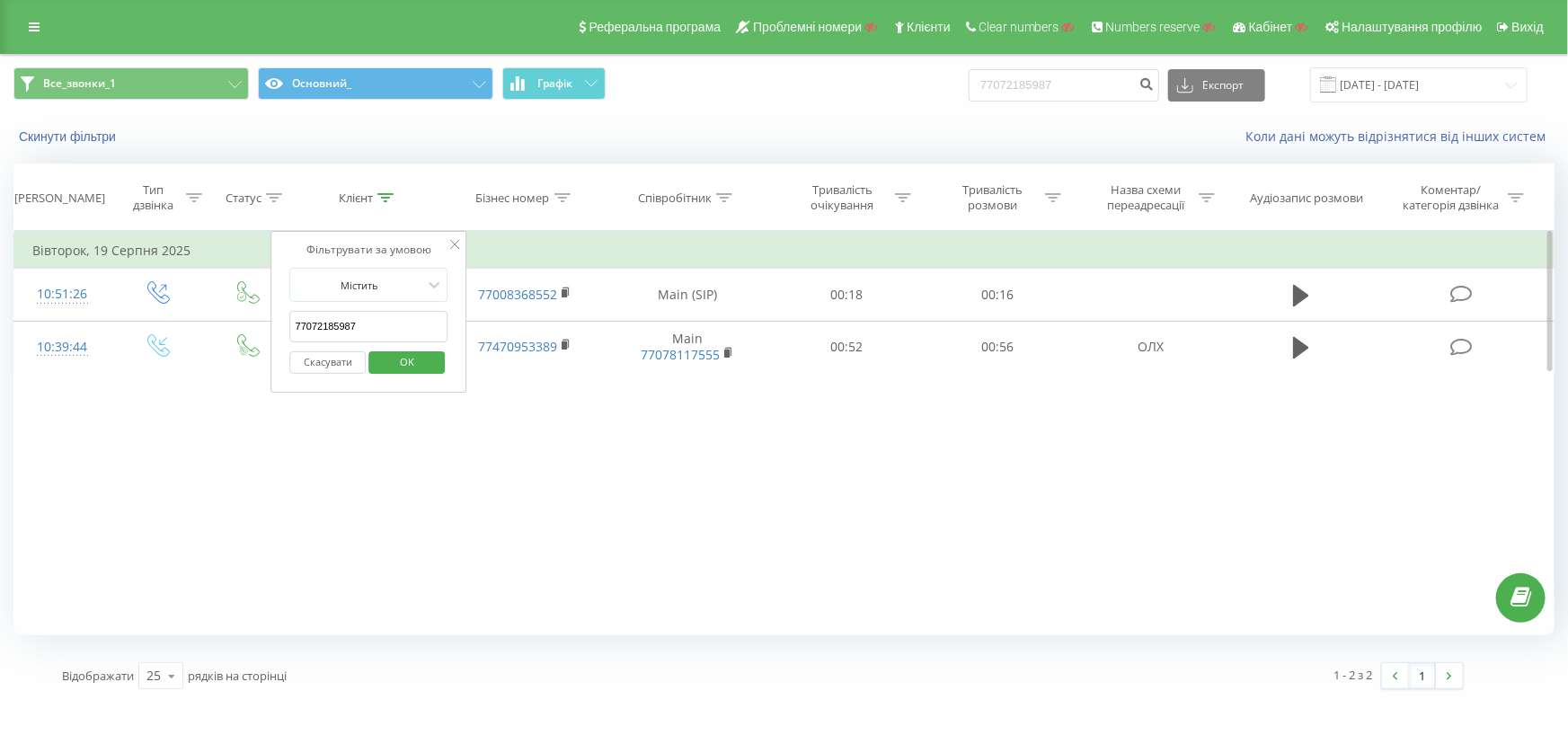
click at [394, 316] on input "77072185987" at bounding box center [369, 327] width 158 height 31
drag, startPoint x: 369, startPoint y: 324, endPoint x: 288, endPoint y: 323, distance: 81.0
click at [288, 323] on div "Фільтрувати за умовою Містить 77072185987 Скасувати OK" at bounding box center [369, 312] width 196 height 162
paste input "89853178"
type input "77089853178"
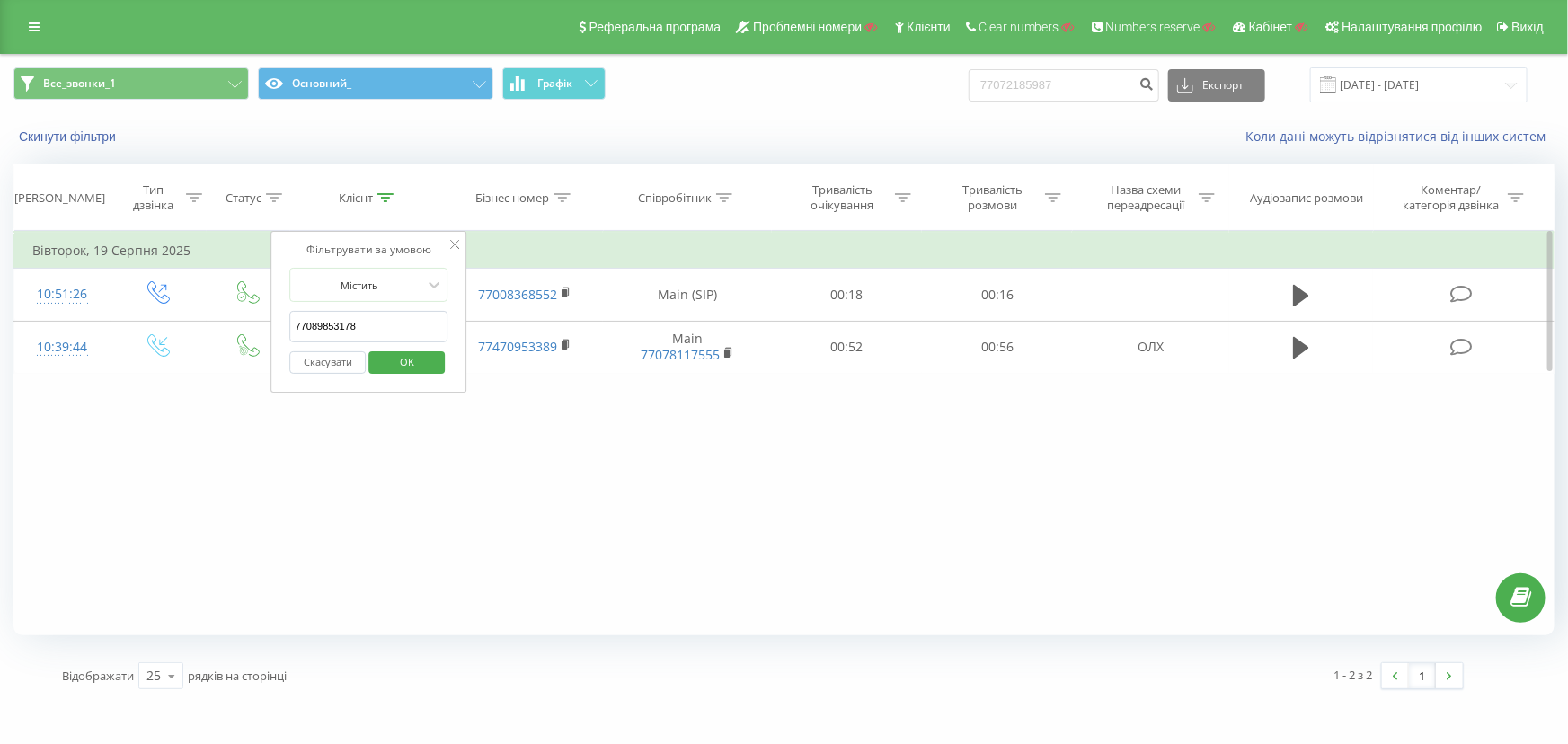
click at [410, 364] on span "OK" at bounding box center [407, 362] width 50 height 28
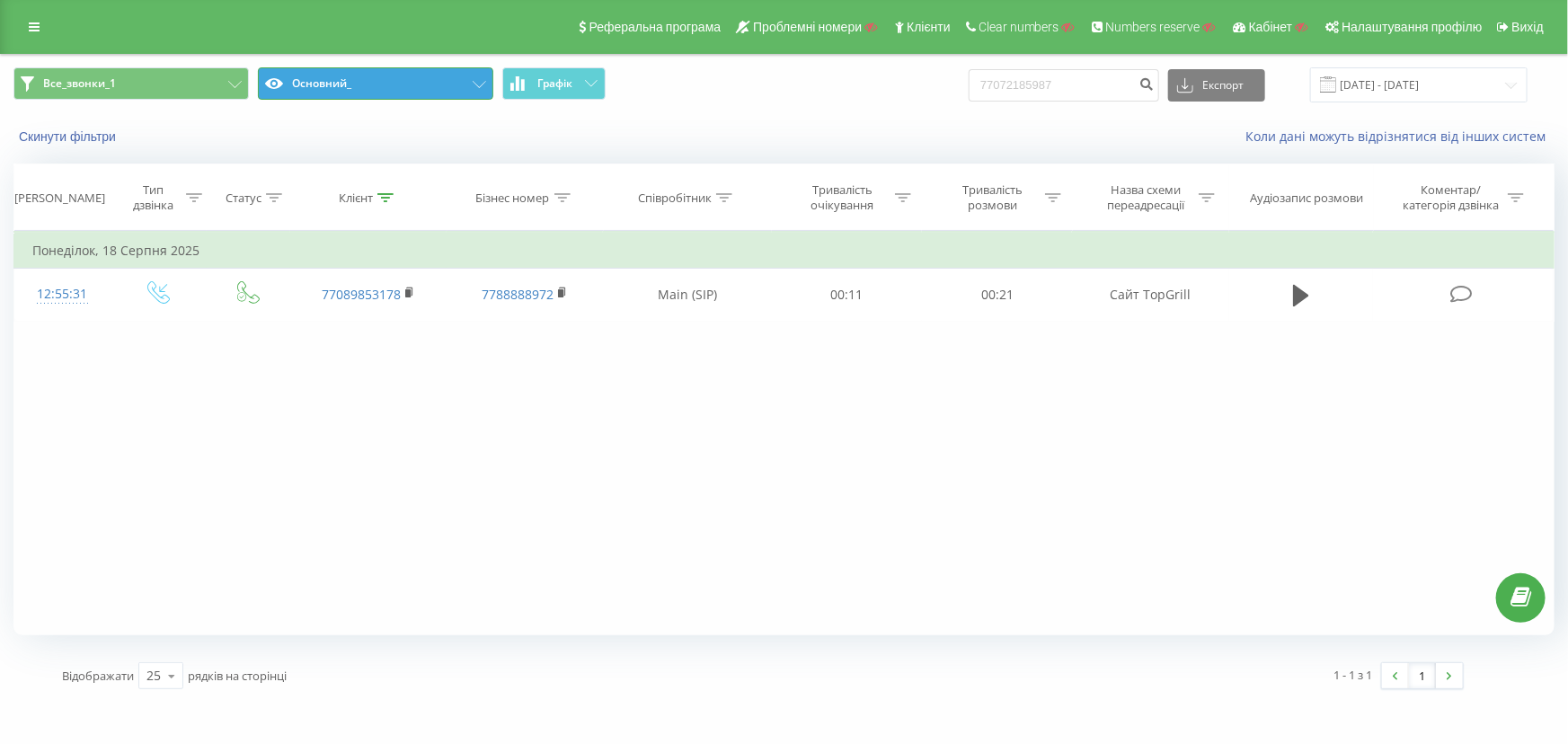
click at [403, 74] on button "Основний_" at bounding box center [376, 83] width 236 height 32
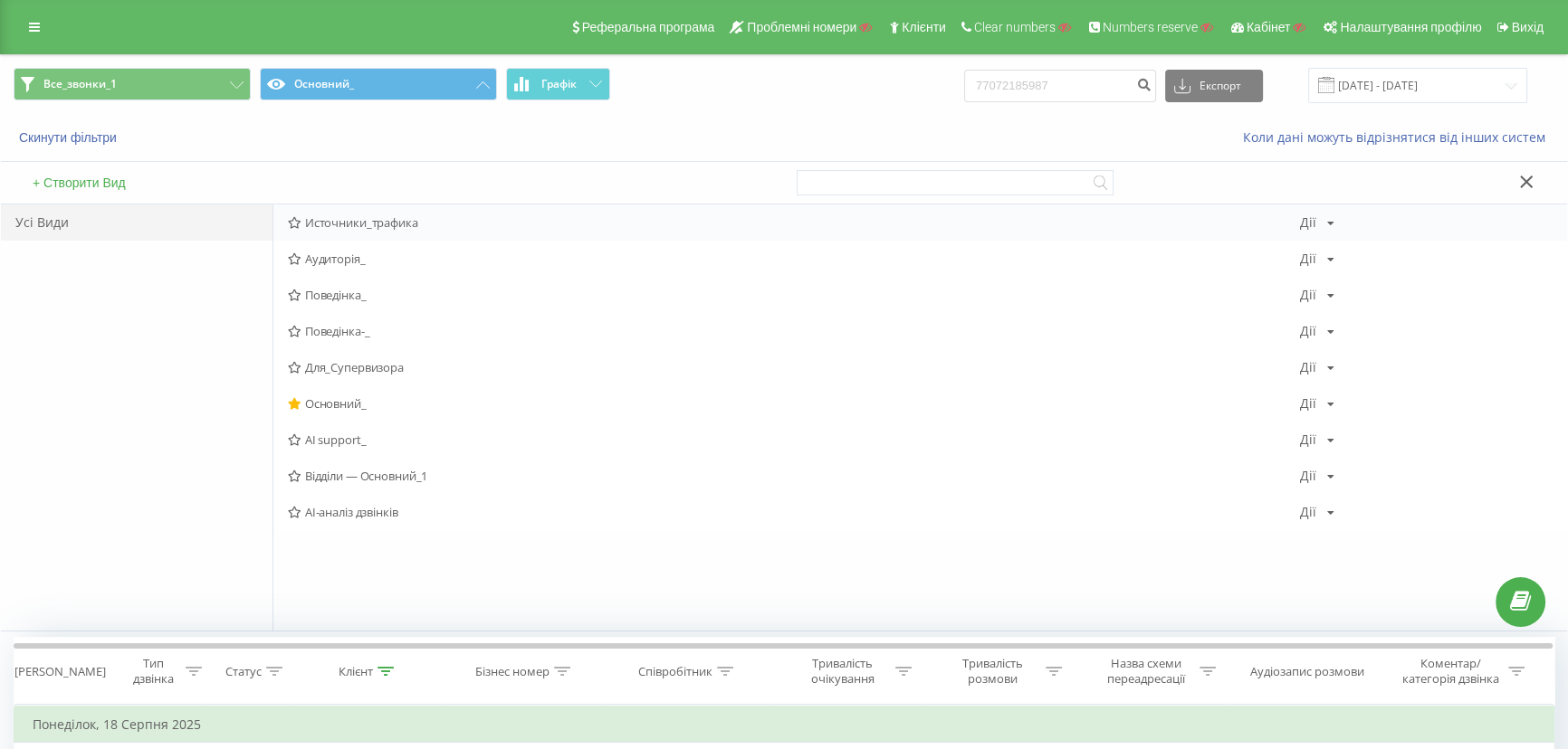
click at [360, 217] on span "Источники_трафика" at bounding box center [794, 223] width 1012 height 13
click at [328, 120] on div "Скинути фільтри Коли дані можуть відрізнятися вiд інших систем" at bounding box center [784, 137] width 1566 height 44
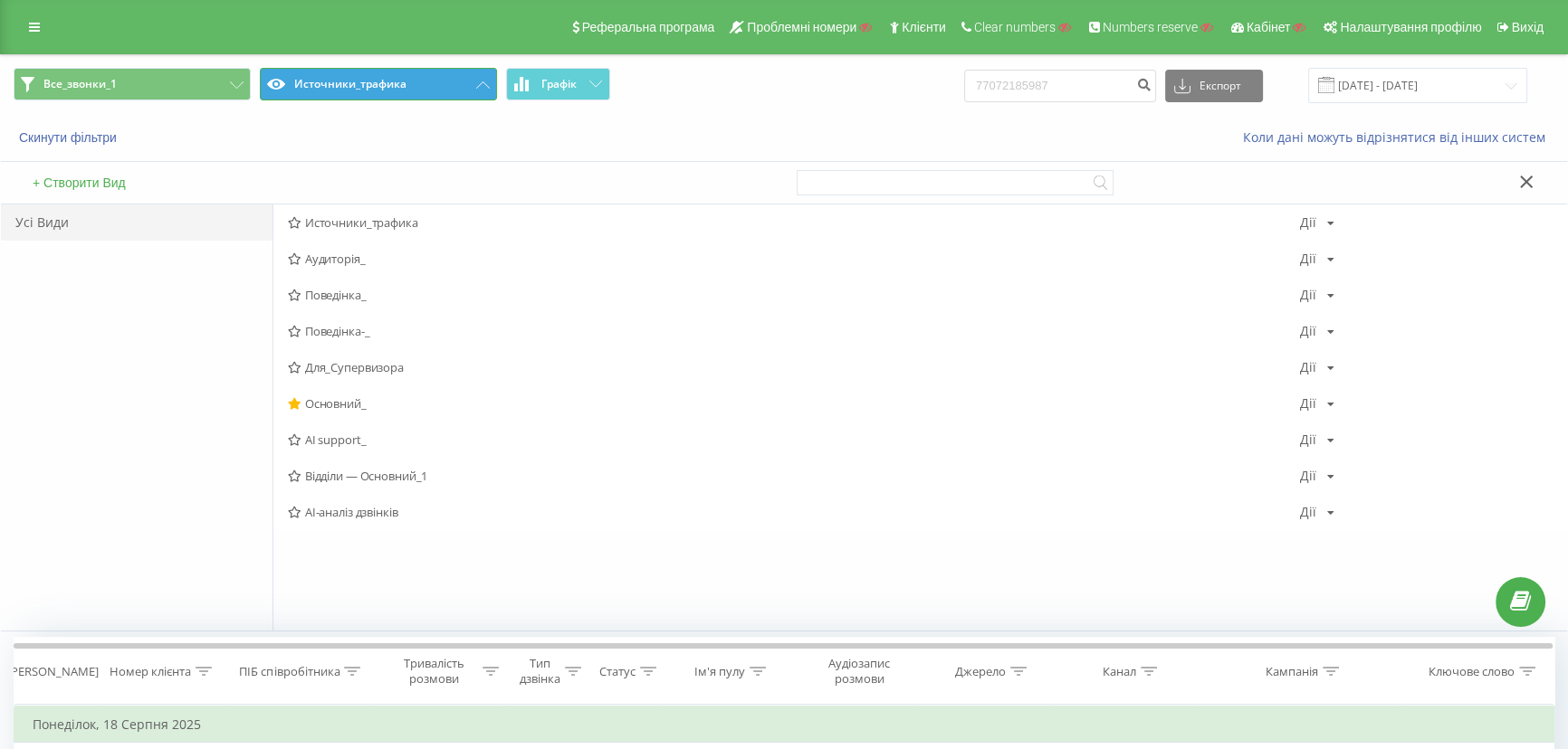
click at [370, 75] on button "Источники_трафика" at bounding box center [378, 84] width 238 height 33
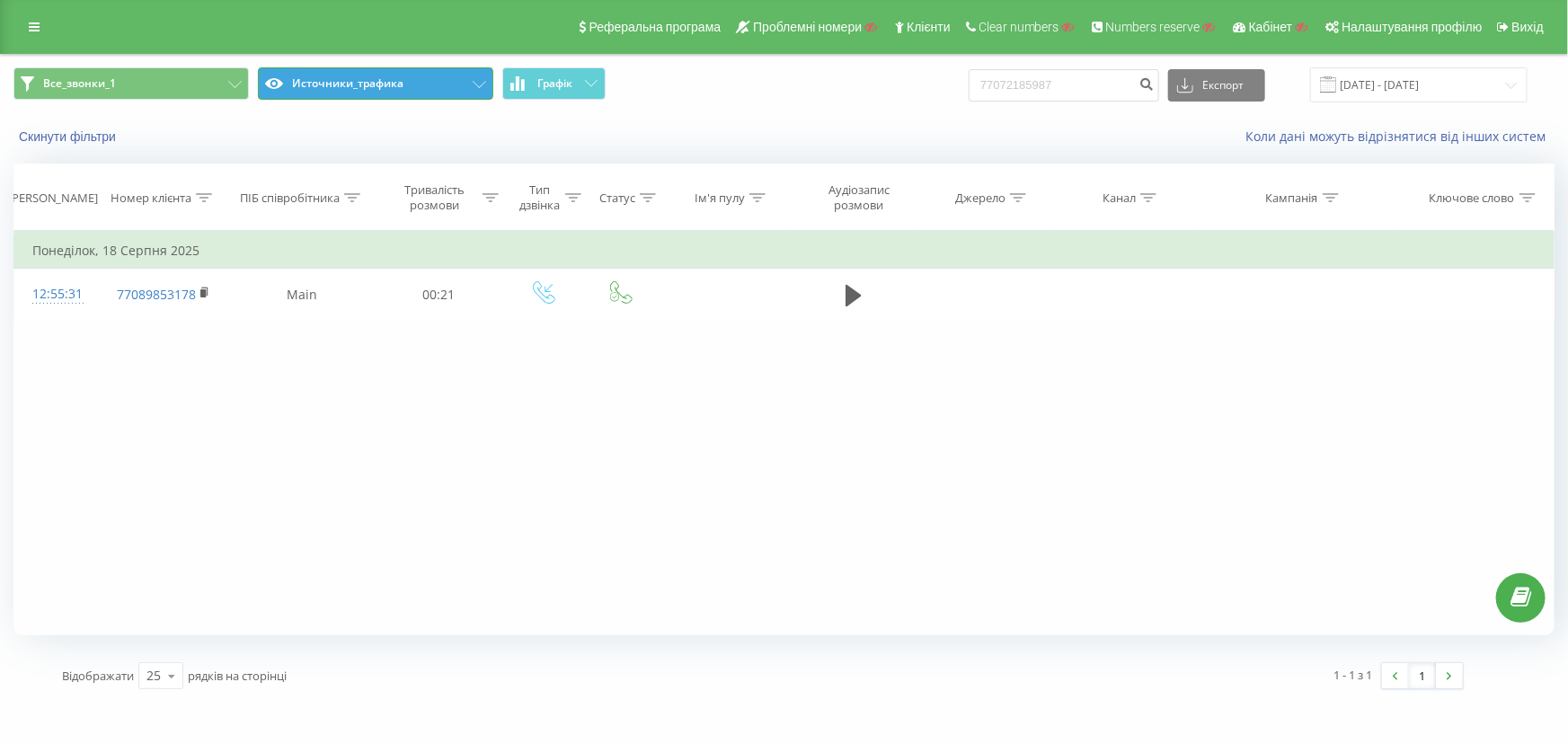
click at [350, 87] on button "Источники_трафика" at bounding box center [376, 83] width 236 height 32
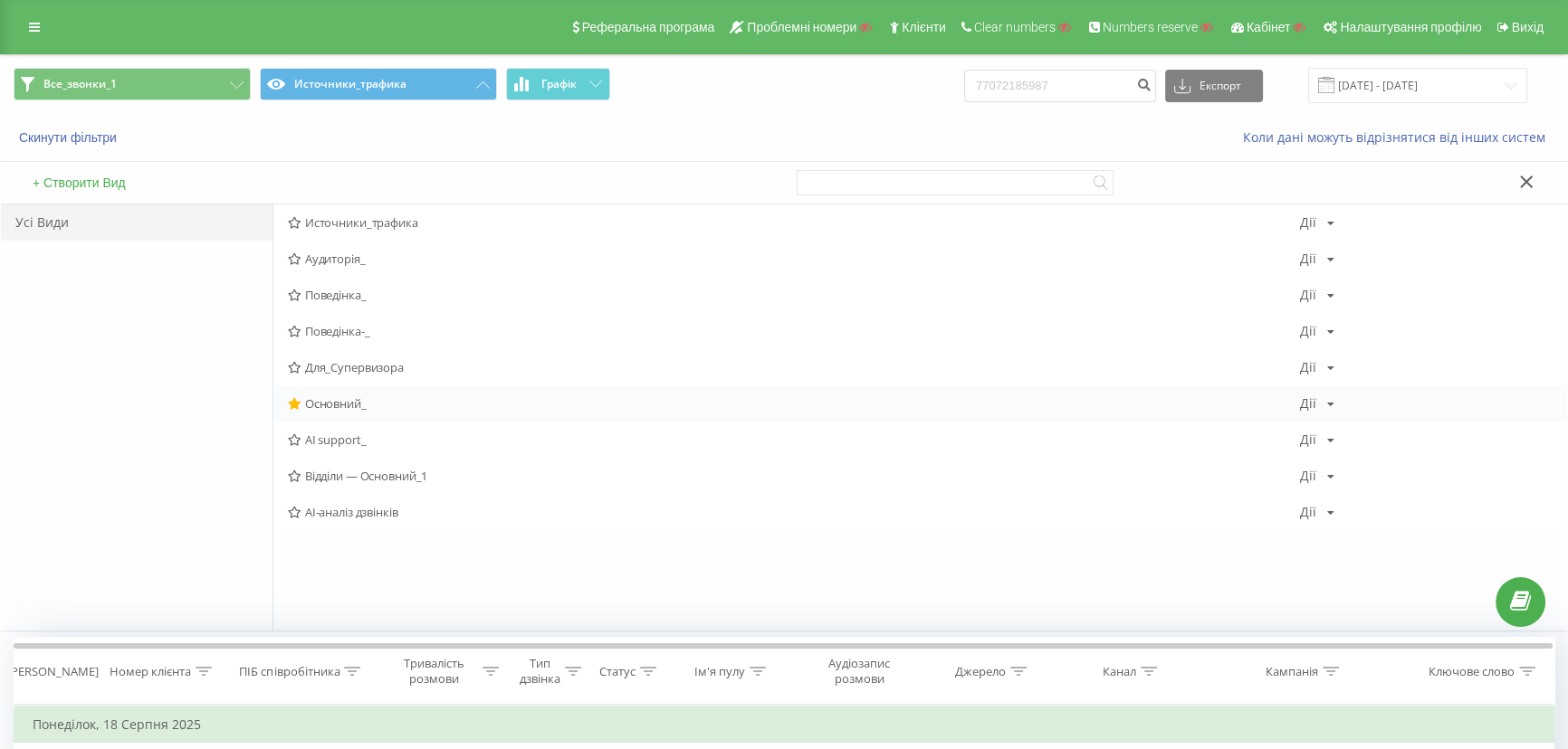
click at [335, 397] on span "Основний_" at bounding box center [794, 403] width 1012 height 13
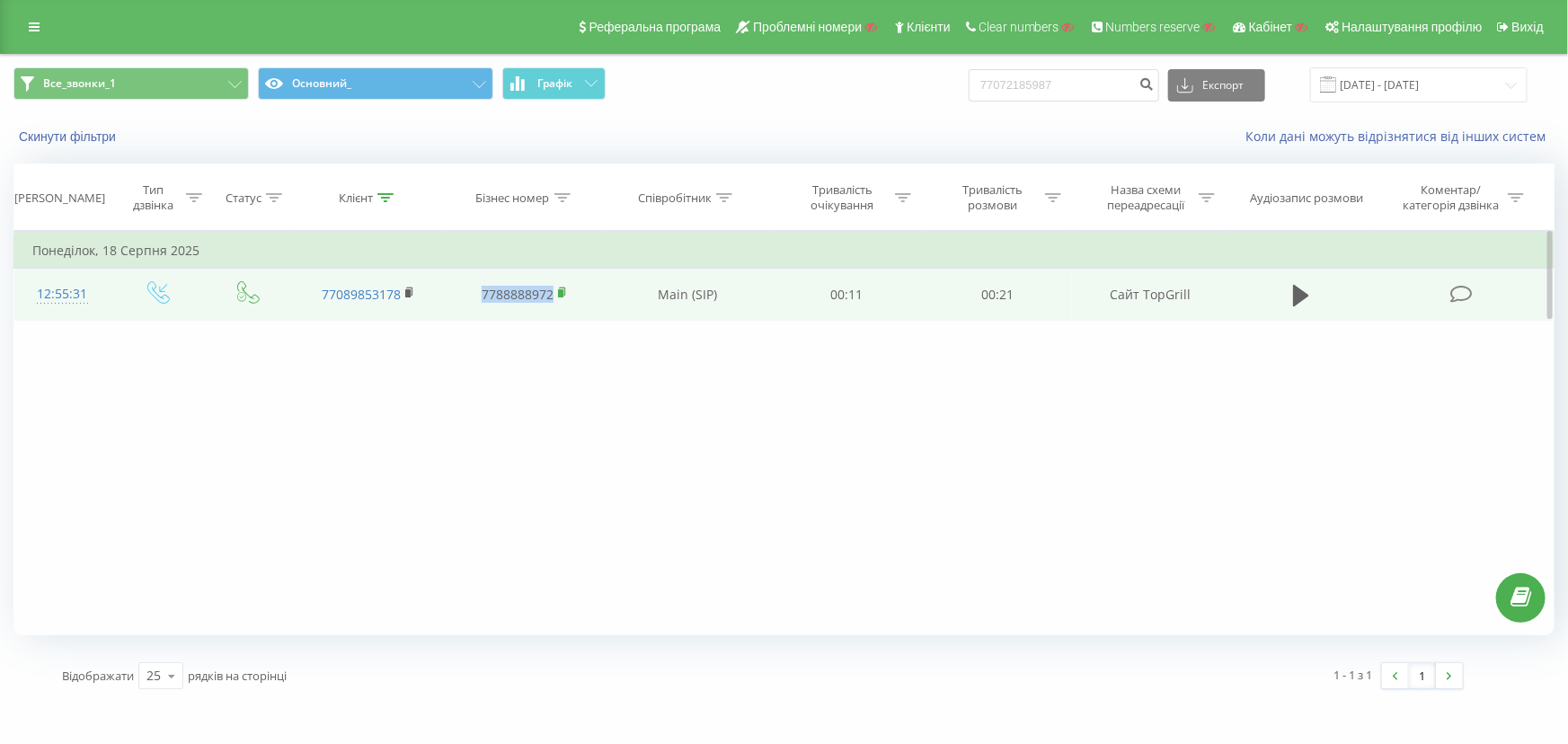
drag, startPoint x: 478, startPoint y: 287, endPoint x: 562, endPoint y: 301, distance: 85.2
click at [562, 301] on td "7788888972" at bounding box center [525, 294] width 156 height 52
copy link "7788888972"
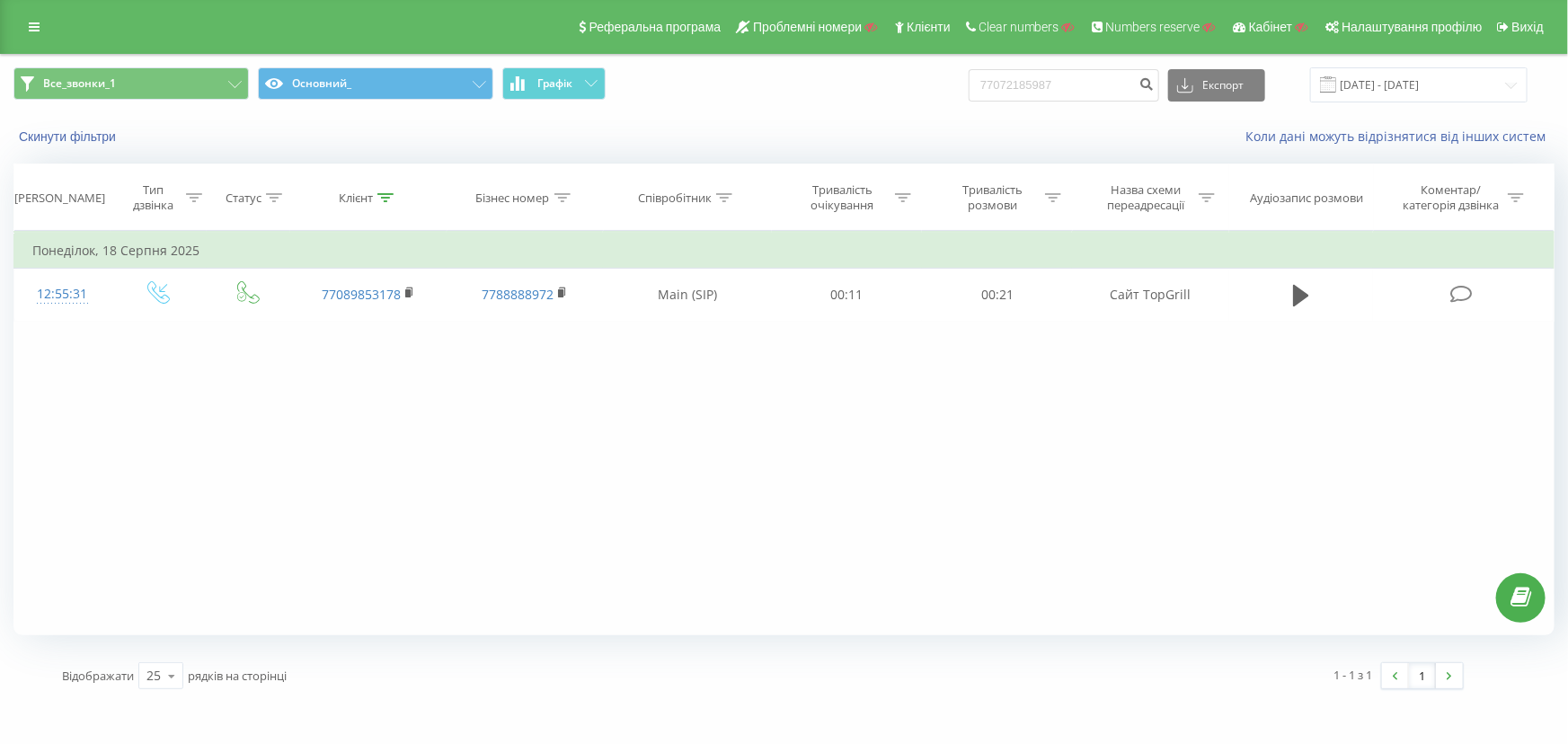
click at [393, 63] on div "Все_звонки_1 Основний_ Графік 77072185987 Експорт .csv .xls .xlsx 21.07.2025 - …" at bounding box center [784, 84] width 1566 height 60
click at [386, 88] on button "Основний_" at bounding box center [376, 83] width 236 height 32
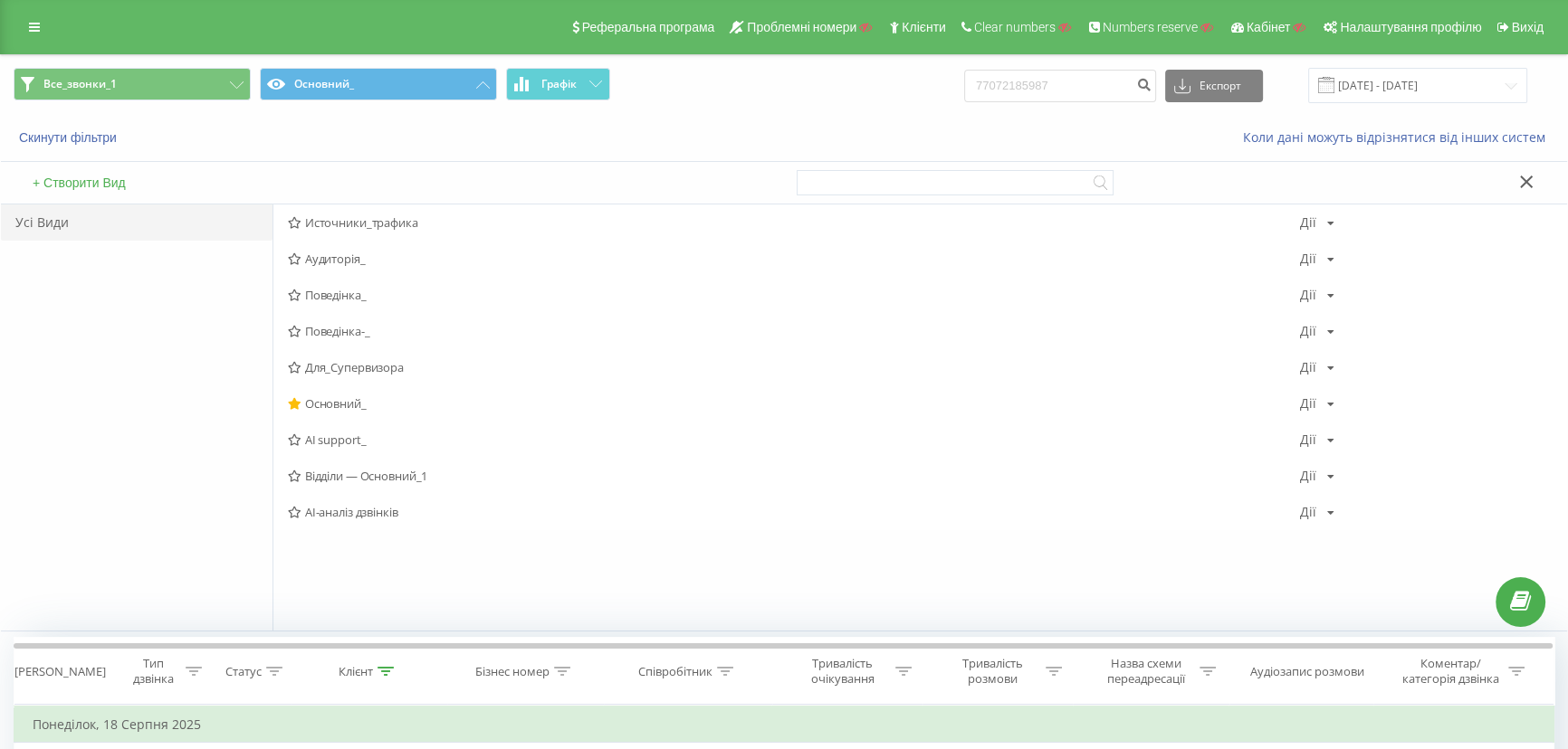
click at [380, 226] on span "Источники_трафика" at bounding box center [794, 223] width 1012 height 13
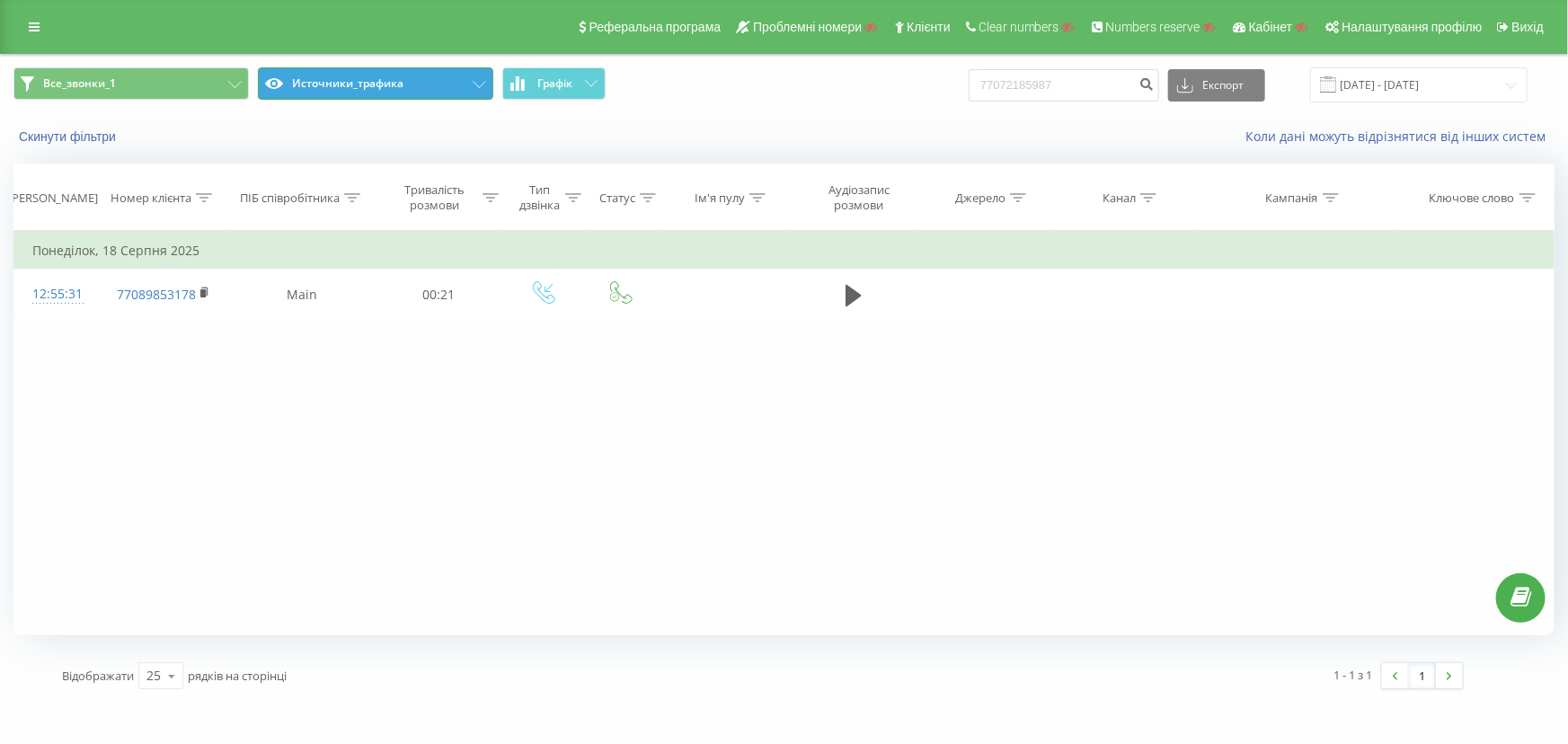
click at [350, 85] on button "Источники_трафика" at bounding box center [376, 83] width 236 height 32
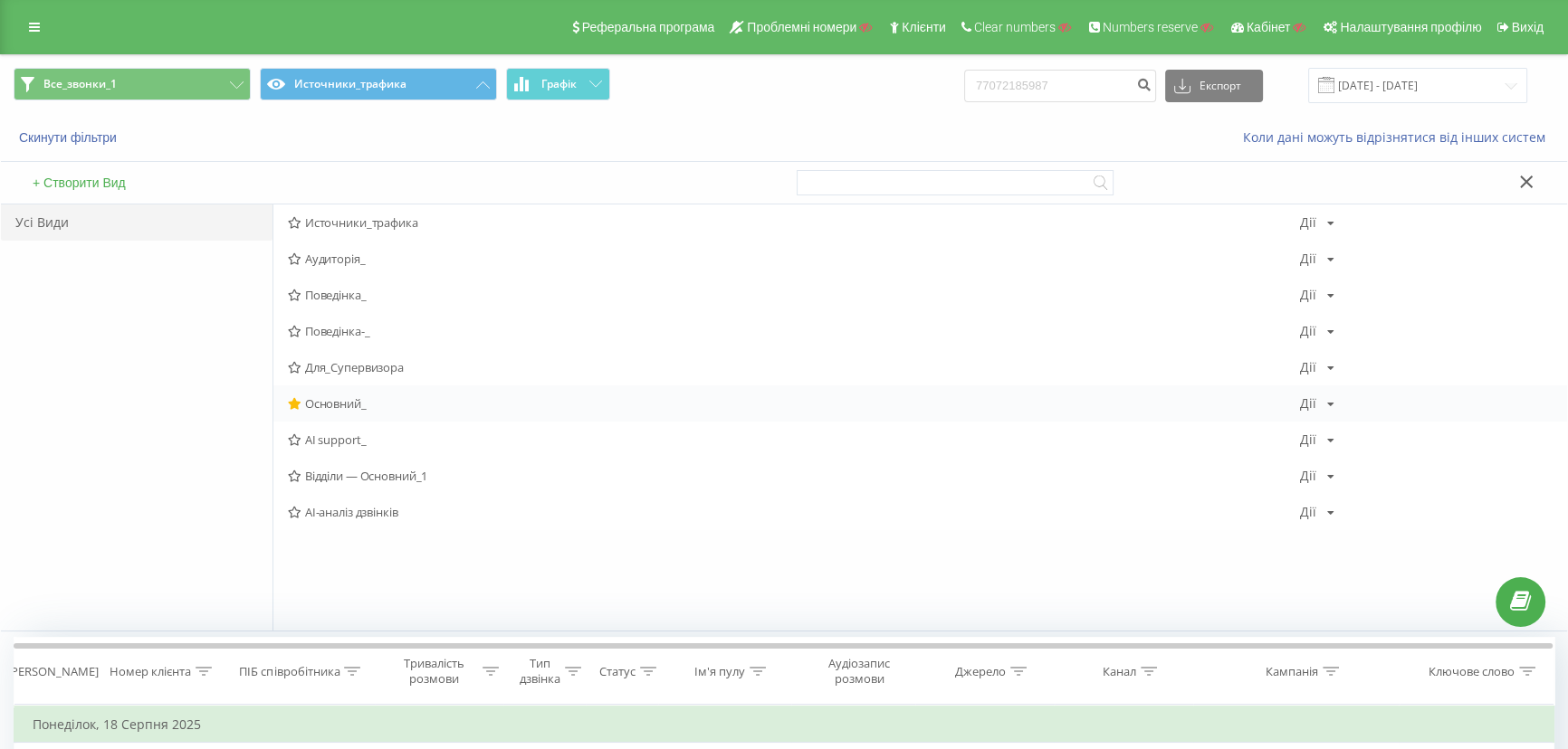
click at [344, 397] on span "Основний_" at bounding box center [794, 403] width 1012 height 13
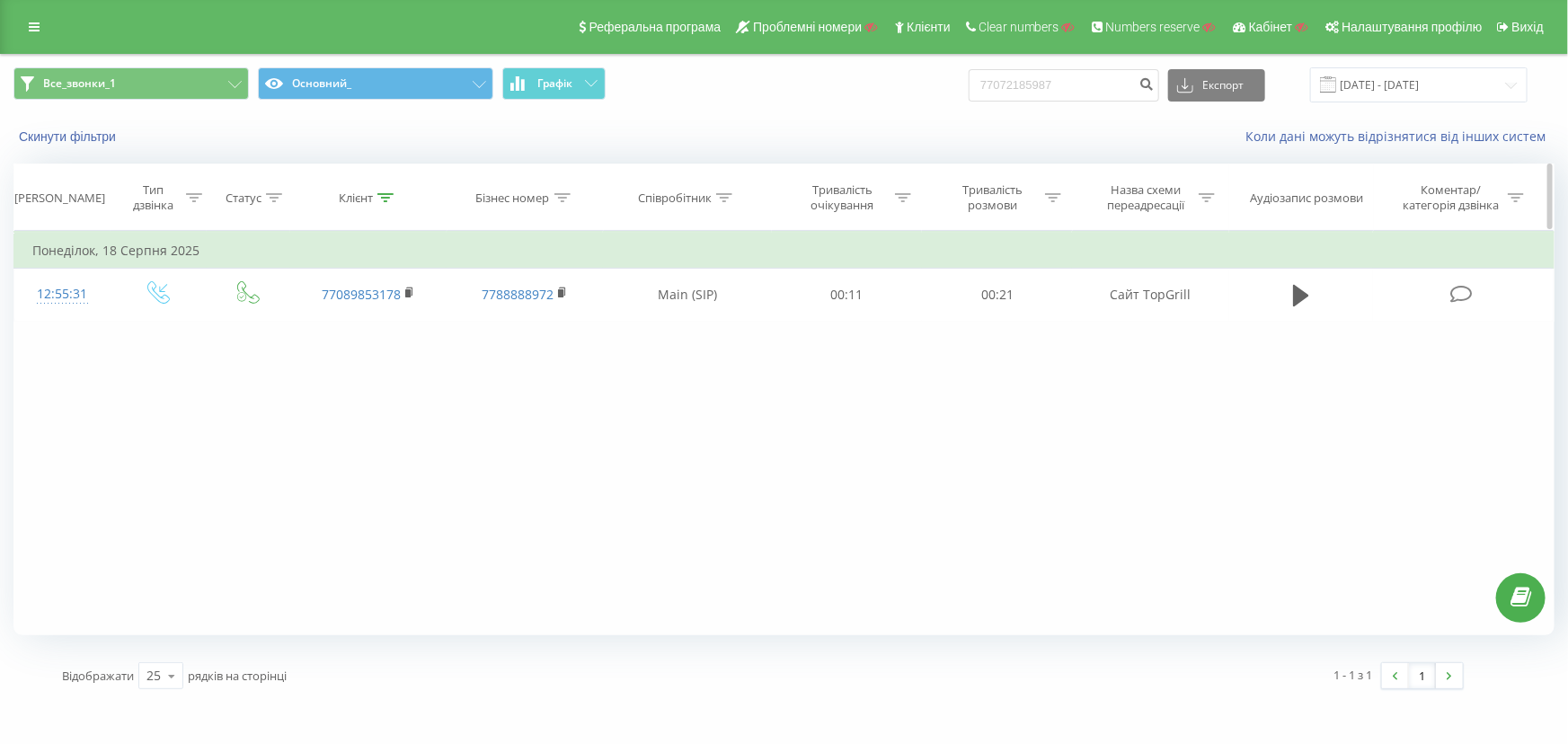
click at [387, 197] on icon at bounding box center [386, 198] width 16 height 9
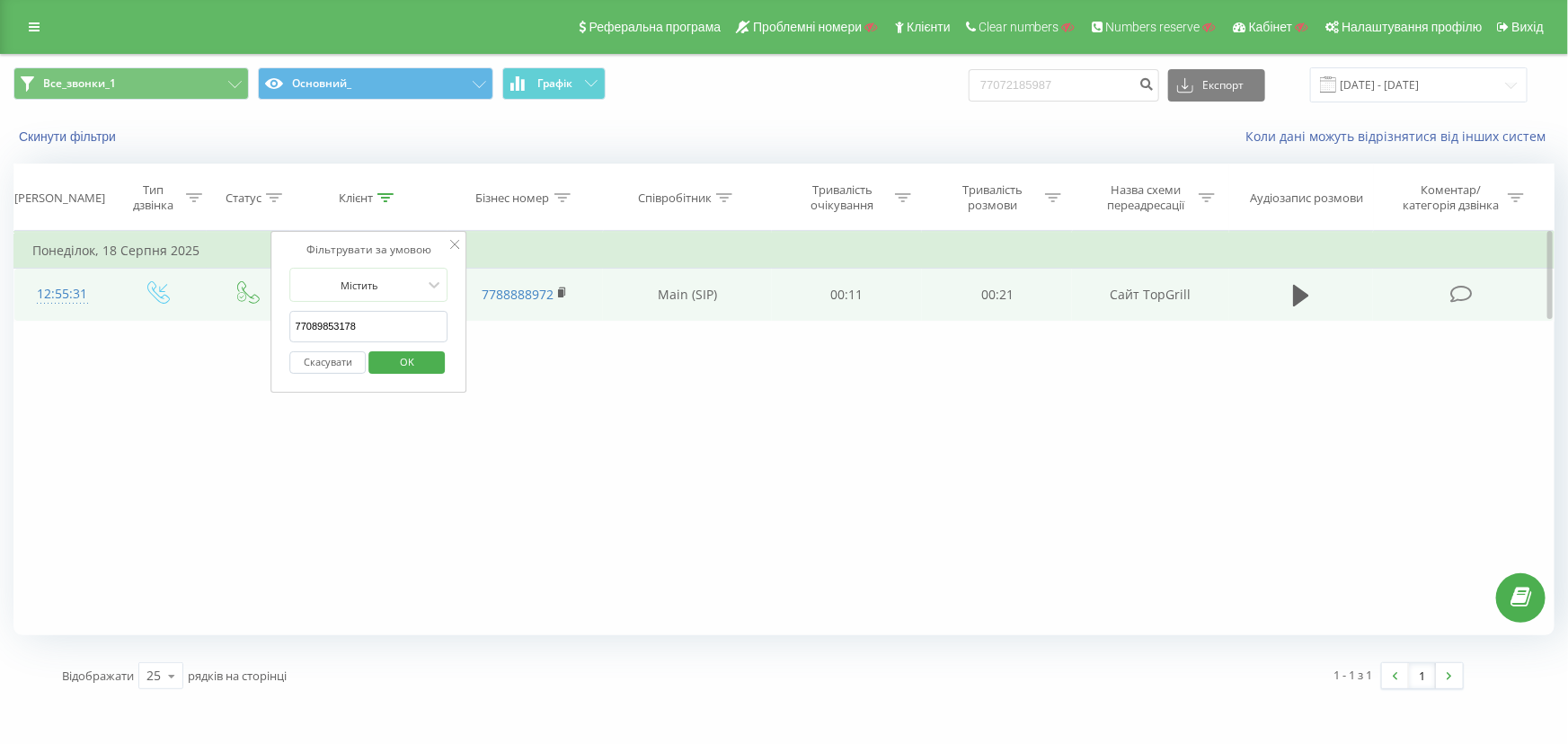
drag, startPoint x: 377, startPoint y: 315, endPoint x: 187, endPoint y: 311, distance: 190.0
click at [187, 311] on table "Фільтрувати за умовою Дорівнює Введіть значення Скасувати OK Фільтрувати за умо…" at bounding box center [784, 276] width 1541 height 90
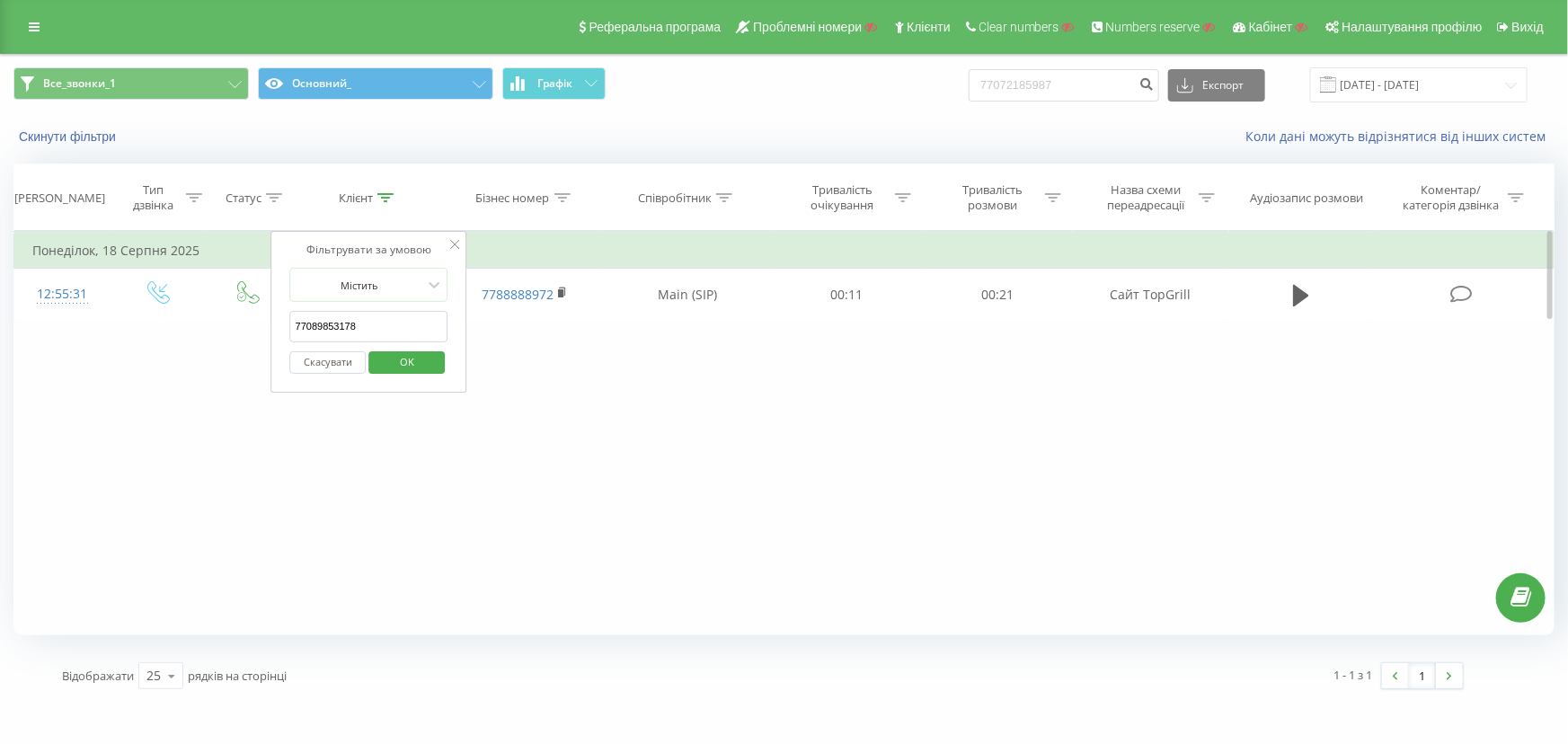
paste input "77731272"
type input "77077731272"
click at [413, 367] on span "OK" at bounding box center [407, 362] width 50 height 28
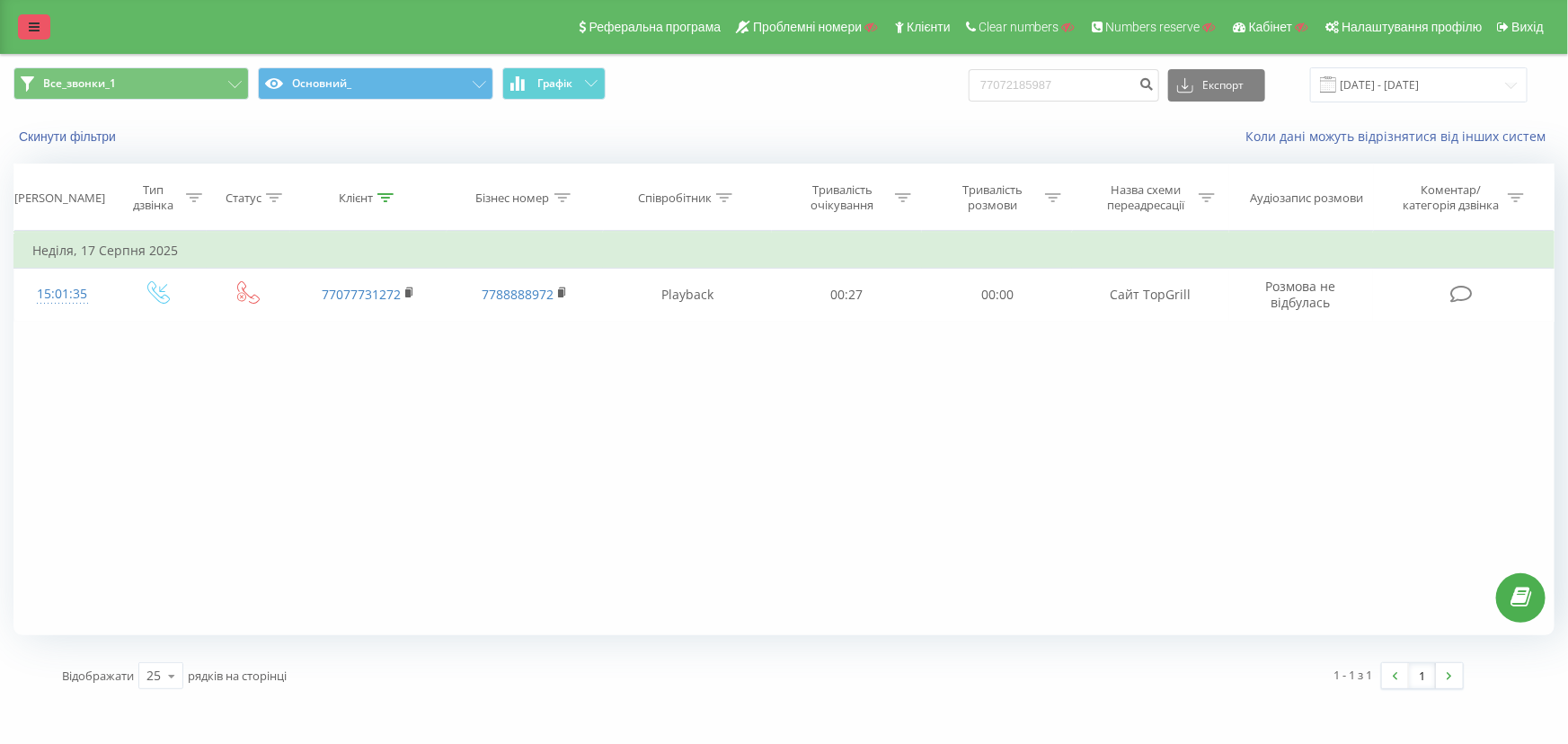
click at [33, 29] on icon at bounding box center [34, 27] width 11 height 13
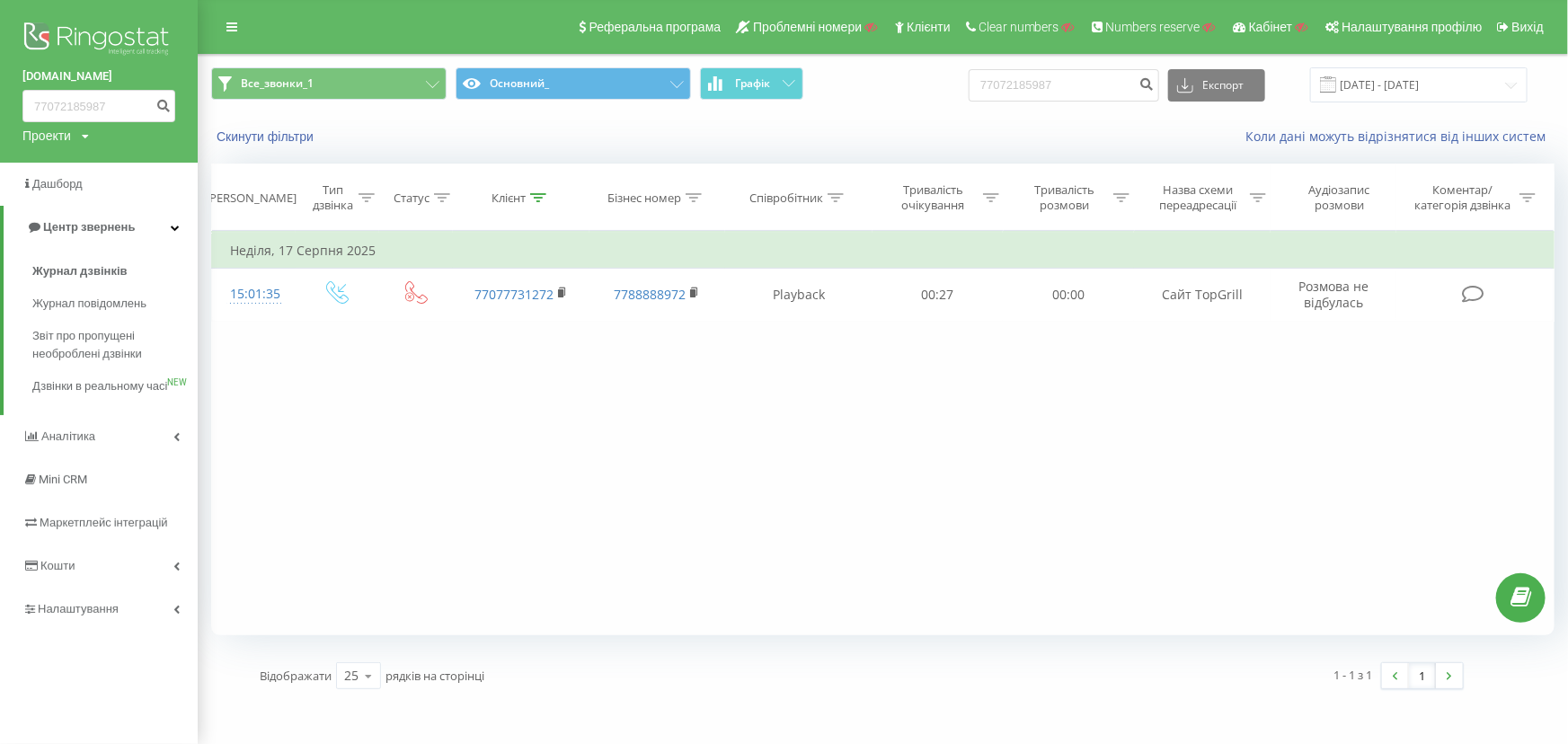
click at [110, 42] on img at bounding box center [98, 40] width 153 height 45
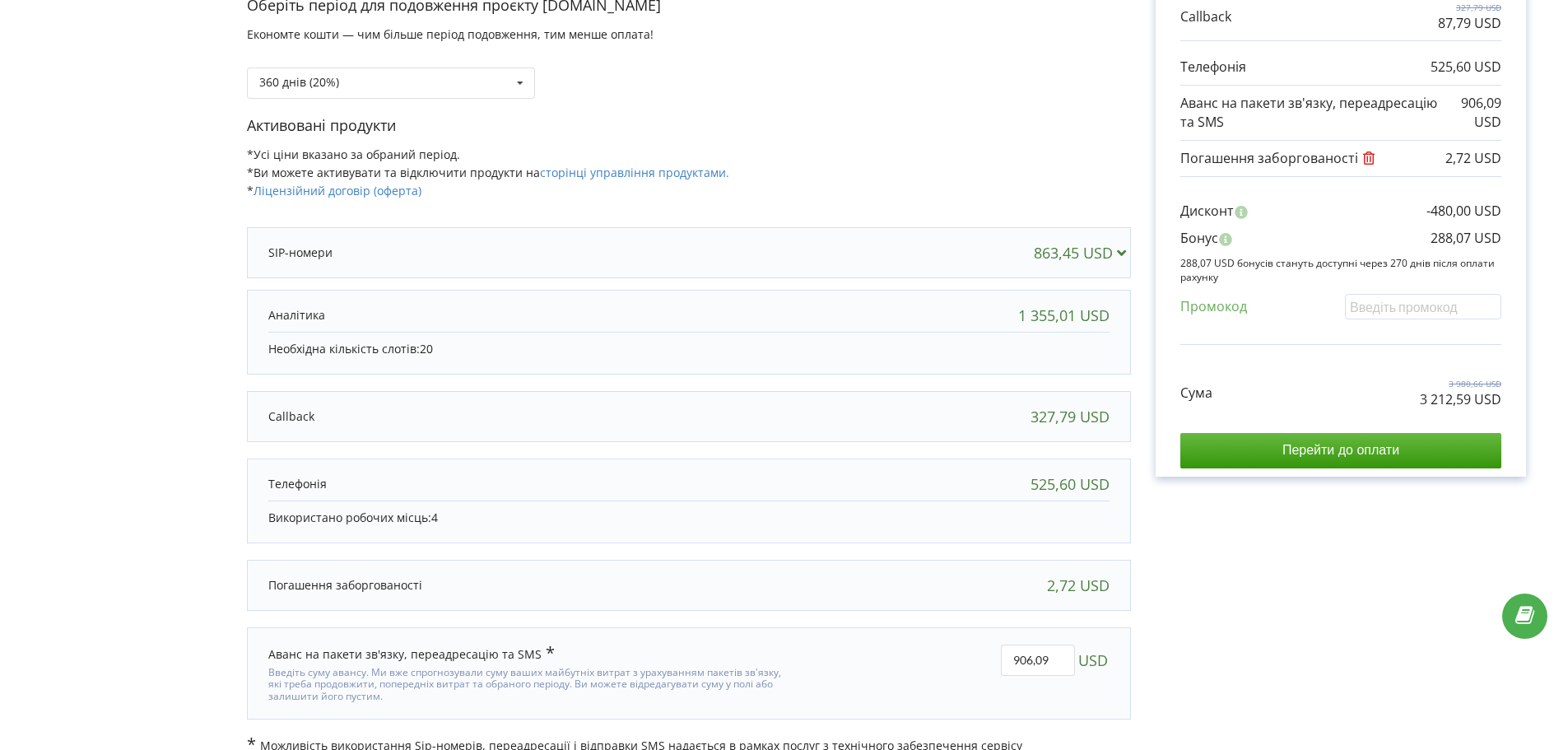
scroll to position [349, 0]
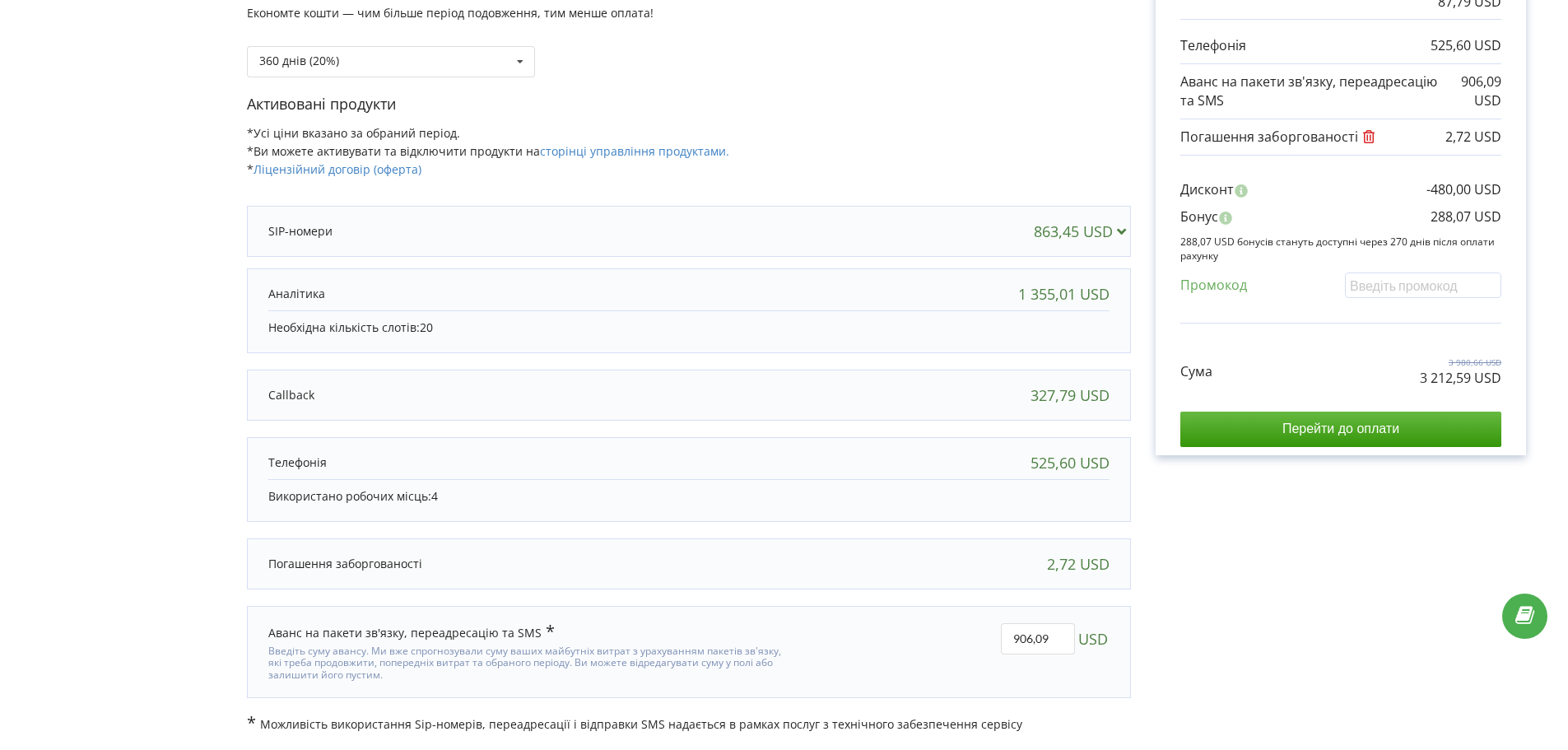
click at [1053, 237] on div "863,45 USD" at bounding box center [1083, 231] width 100 height 16
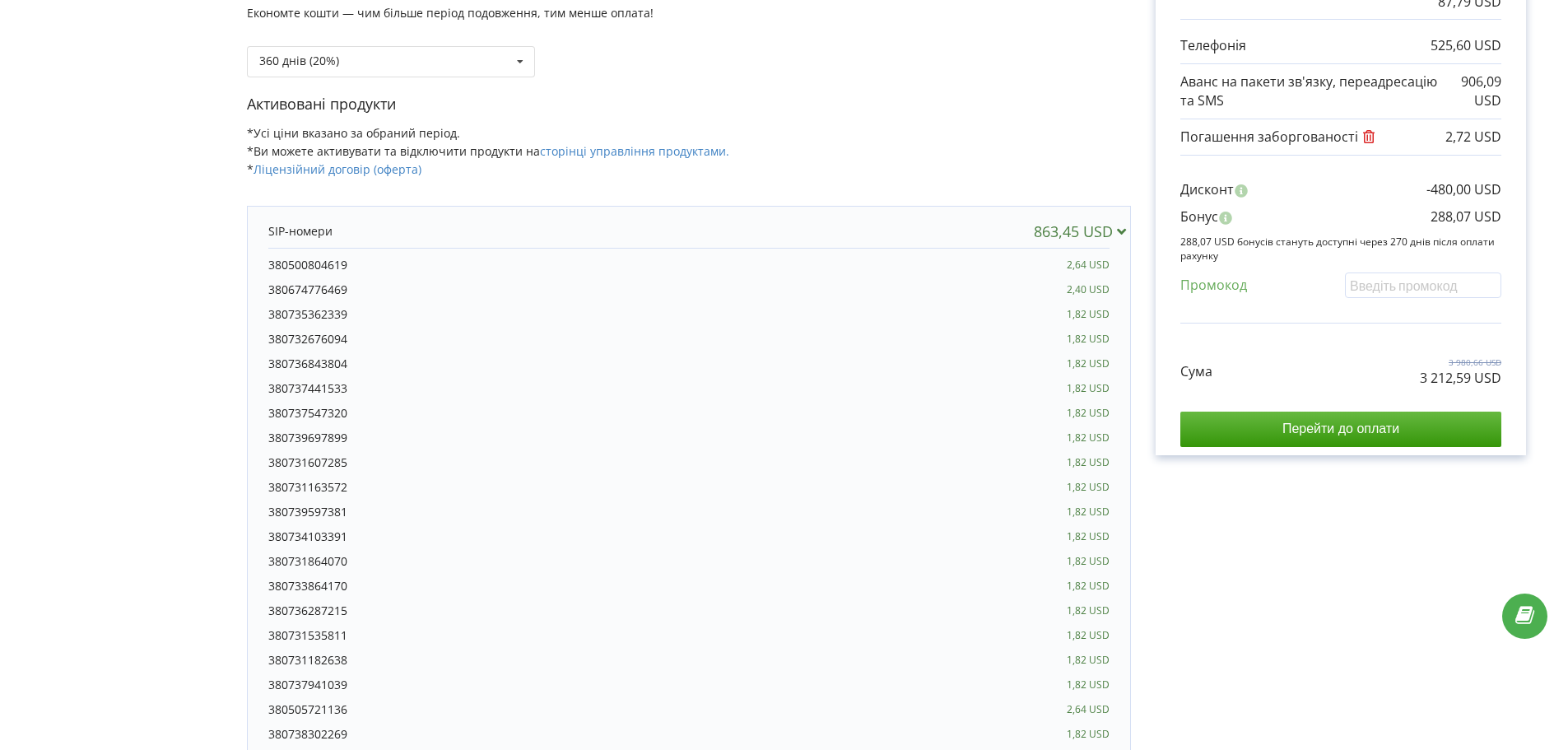
click at [1053, 237] on div "863,45 USD" at bounding box center [1083, 231] width 100 height 16
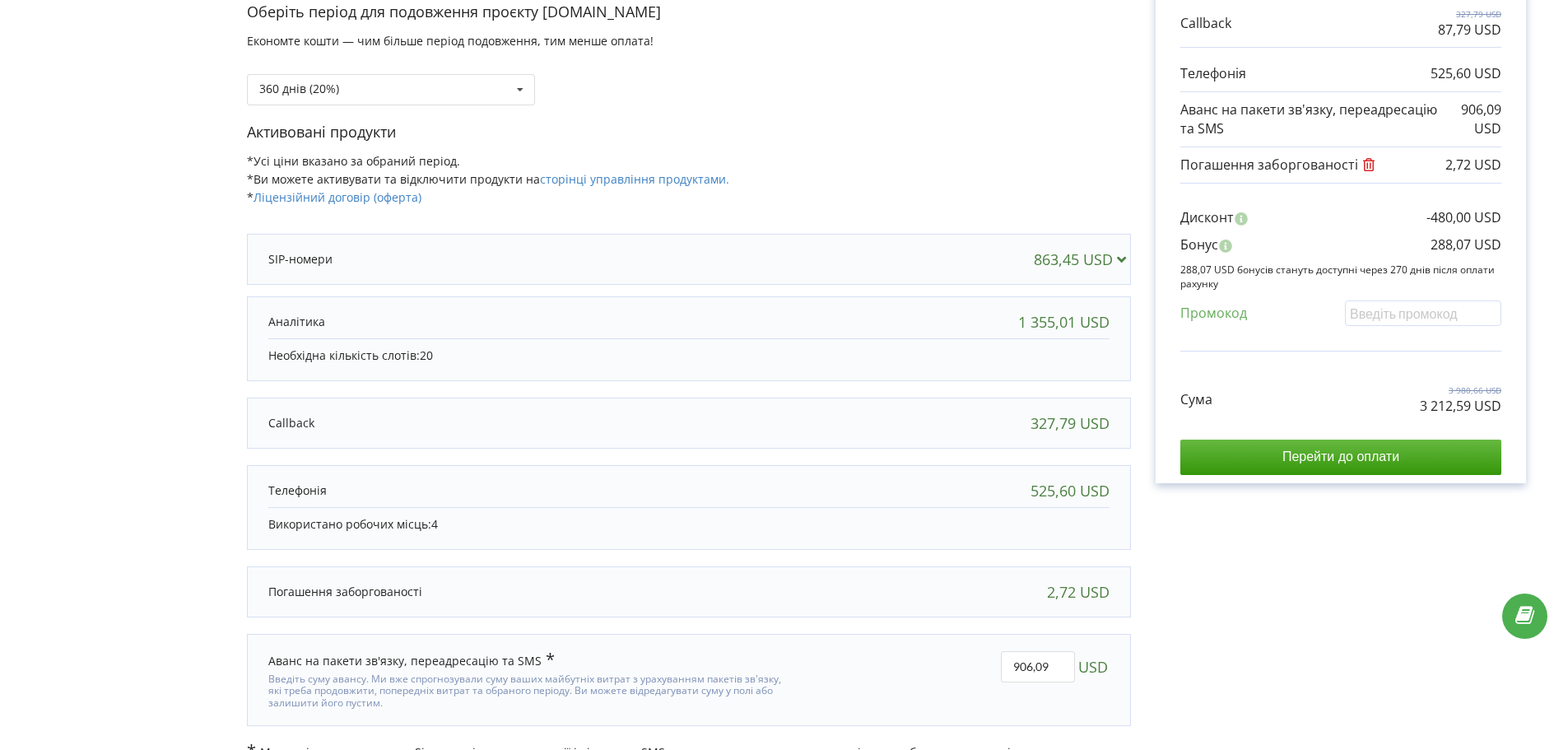
scroll to position [323, 0]
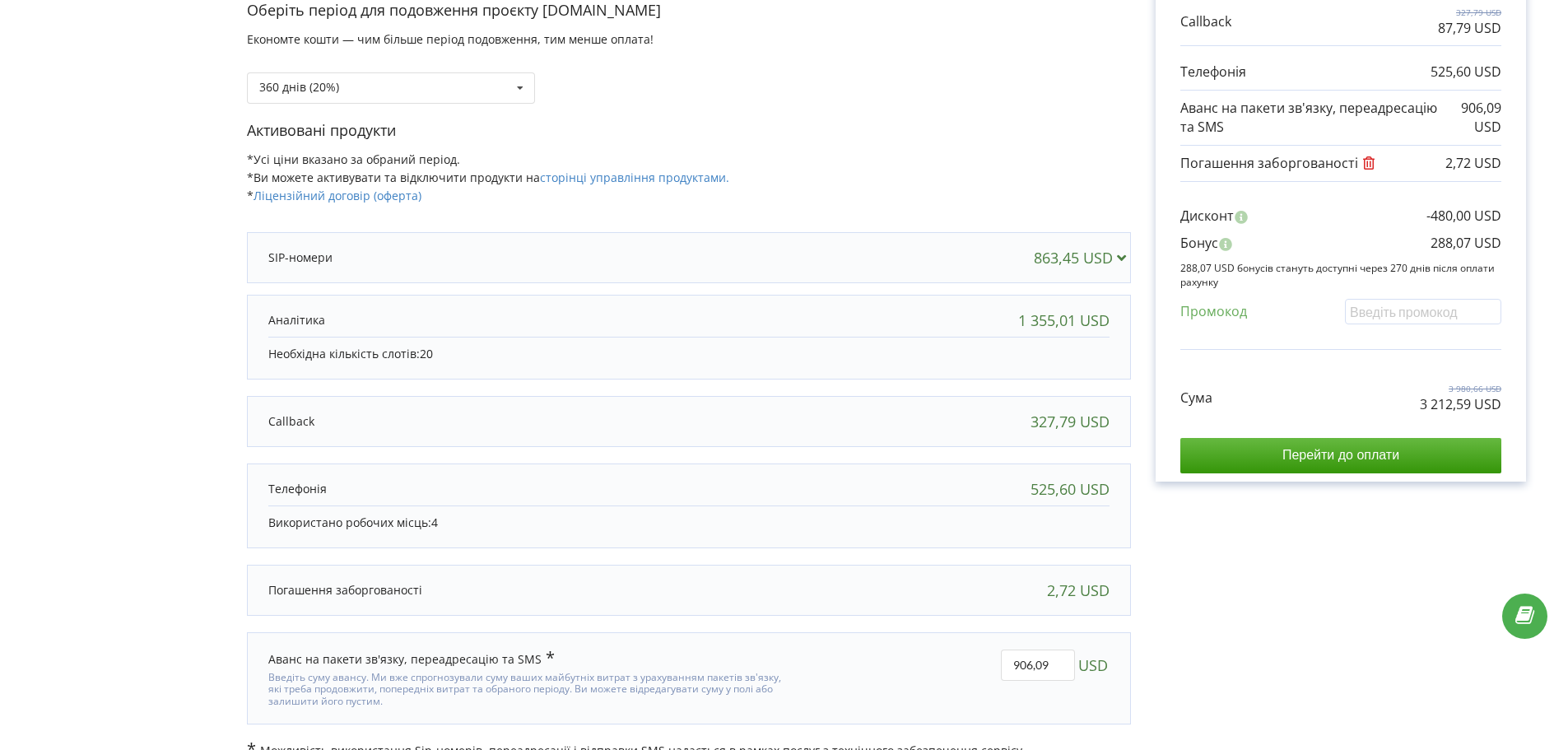
click at [709, 242] on div "863,45 USD" at bounding box center [689, 258] width 874 height 33
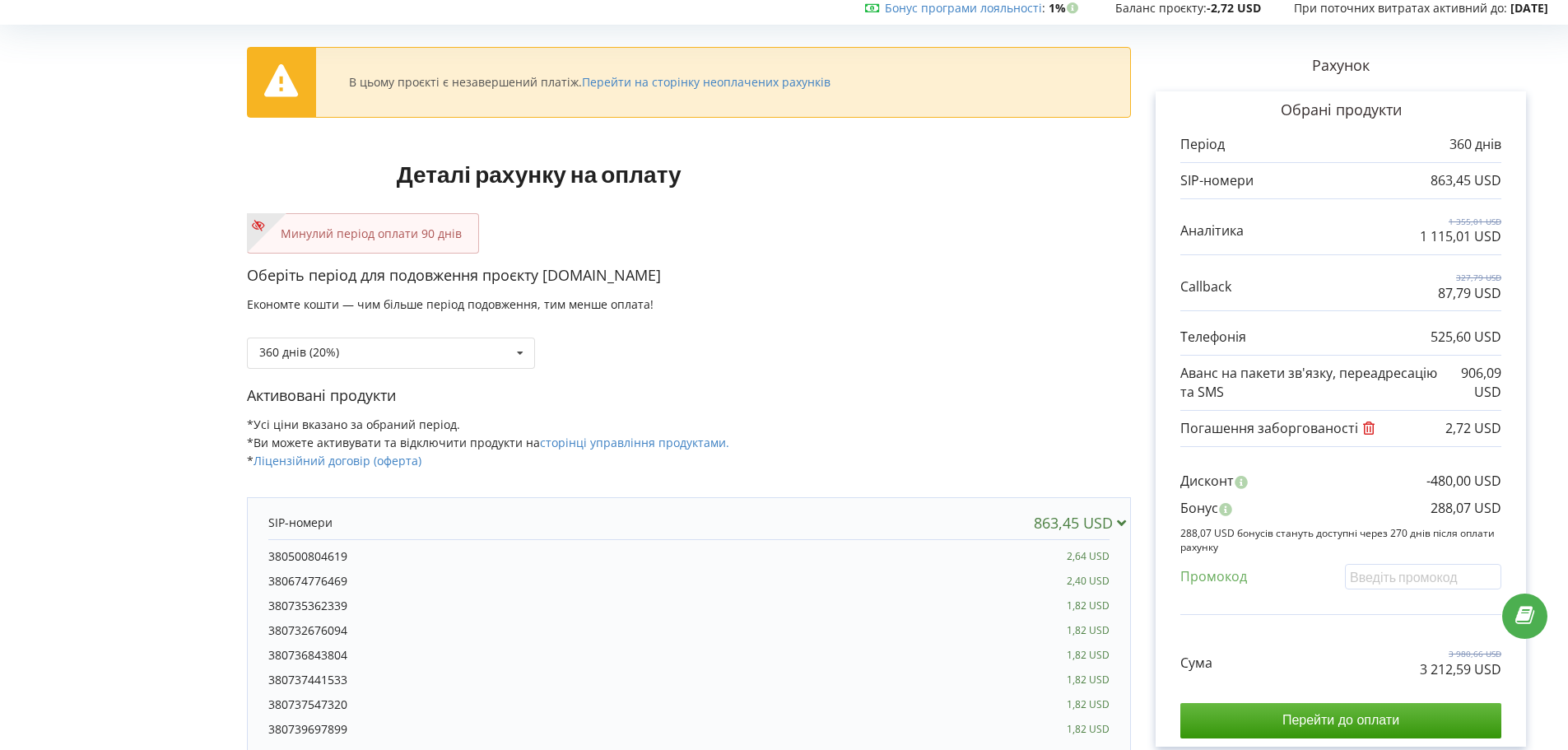
scroll to position [0, 0]
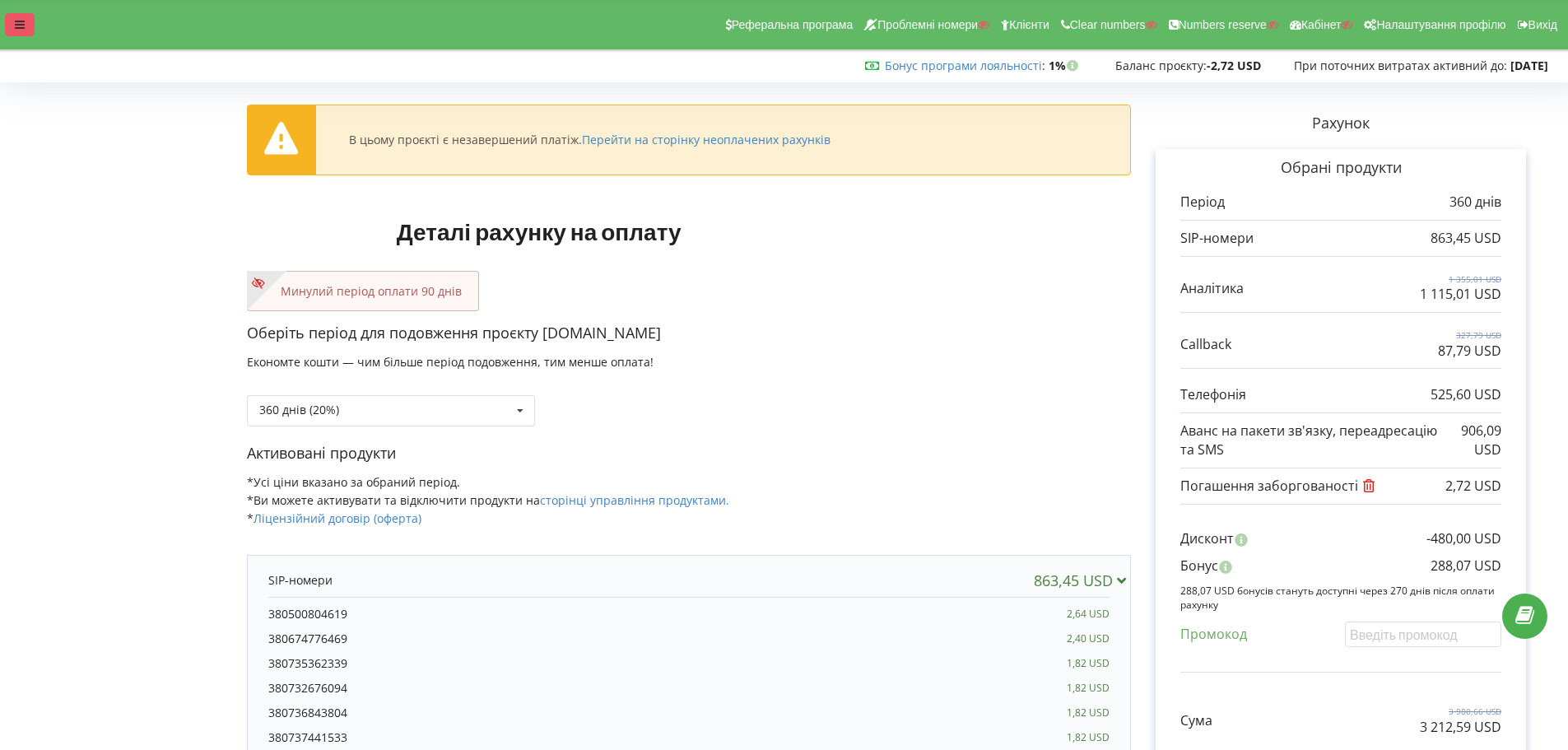
click at [28, 24] on div at bounding box center [19, 25] width 30 height 23
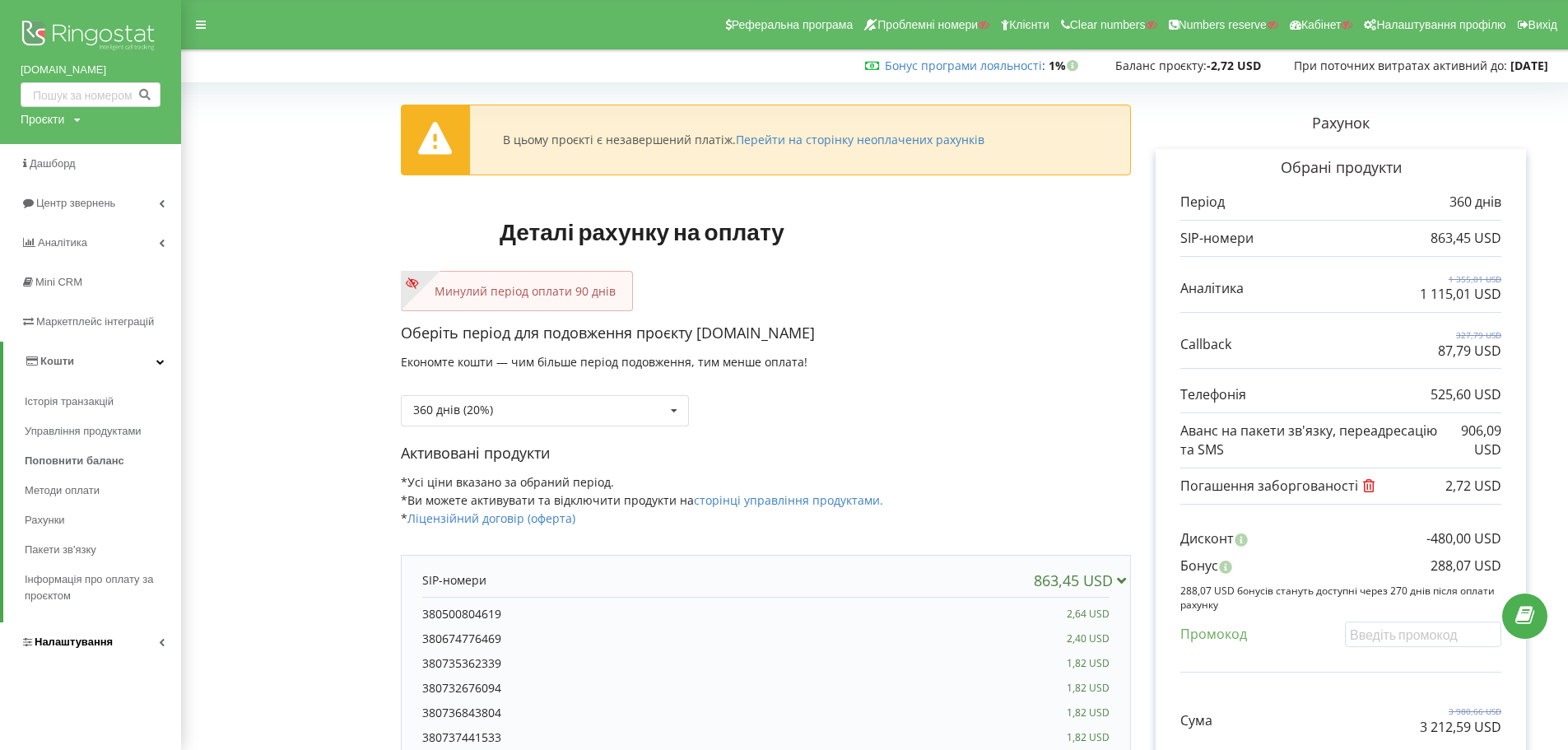
click at [57, 641] on span "Налаштування" at bounding box center [74, 642] width 78 height 13
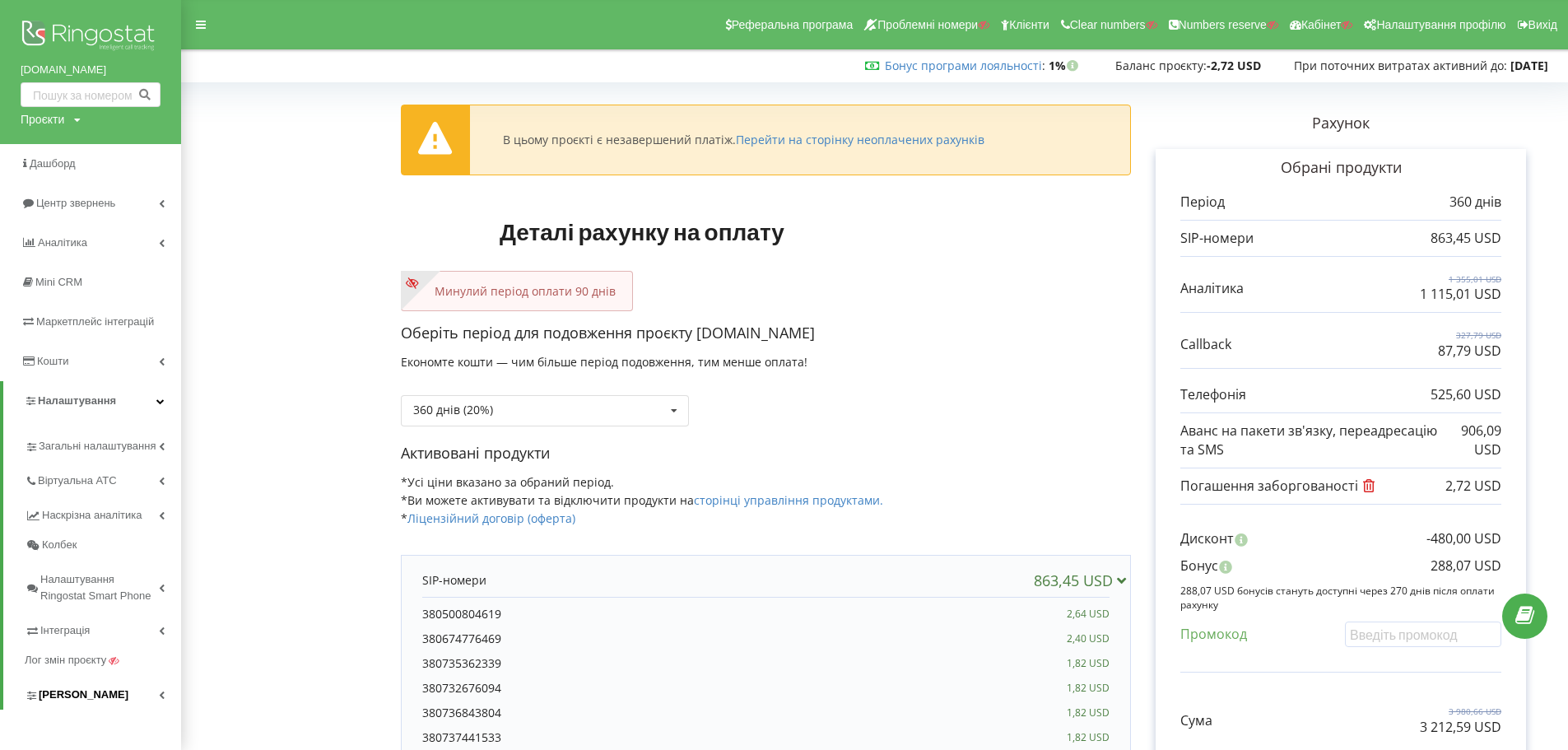
click at [68, 692] on span "[PERSON_NAME]" at bounding box center [84, 694] width 90 height 16
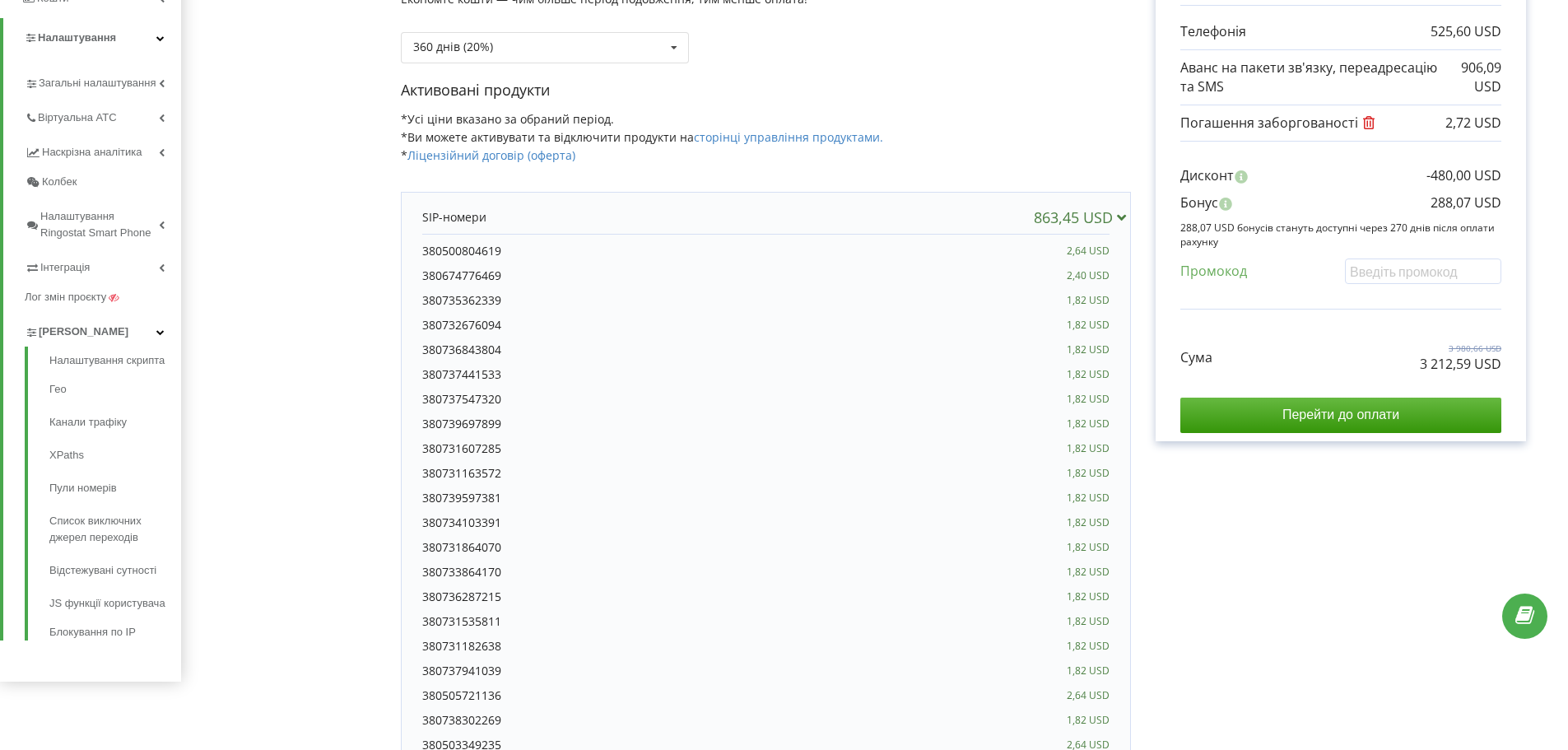
scroll to position [368, 0]
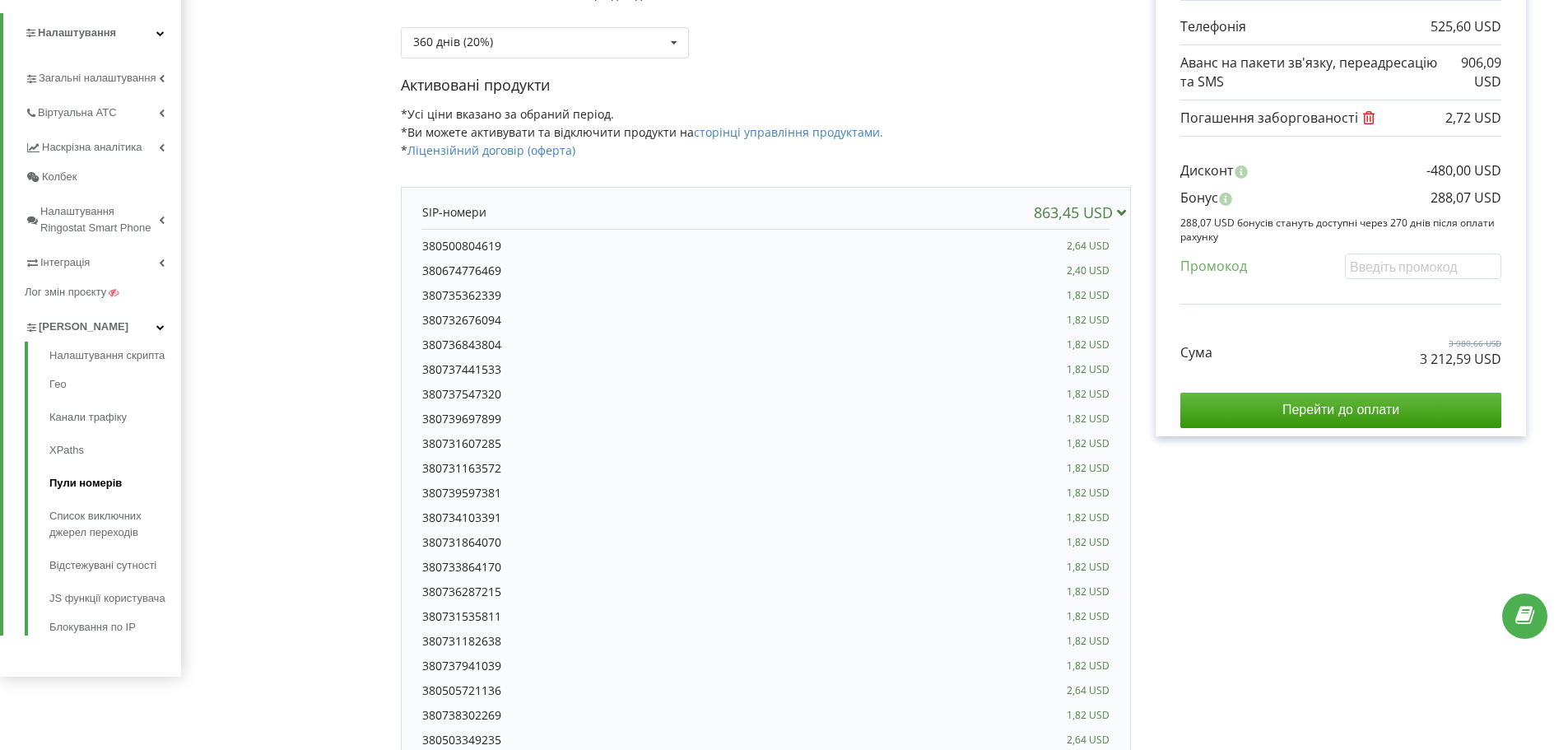
click at [60, 480] on link "Пули номерів" at bounding box center [114, 483] width 131 height 33
